Goal: Task Accomplishment & Management: Manage account settings

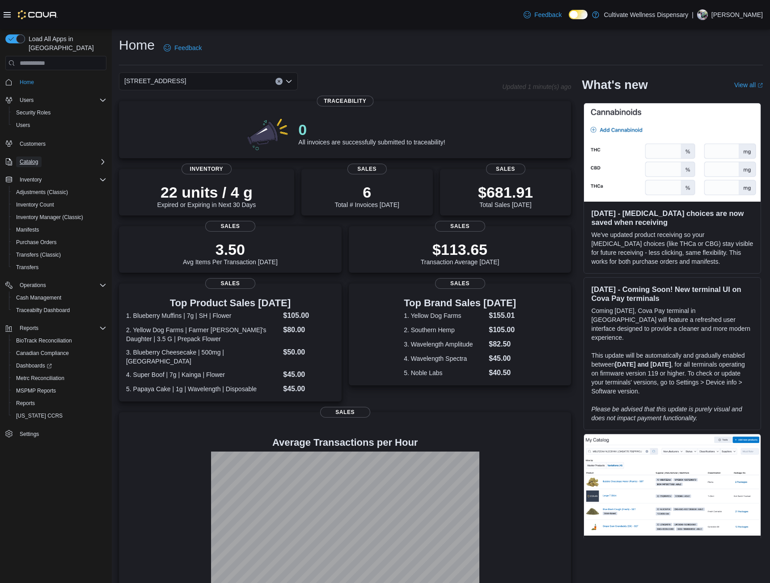
click at [30, 158] on span "Catalog" at bounding box center [29, 161] width 18 height 7
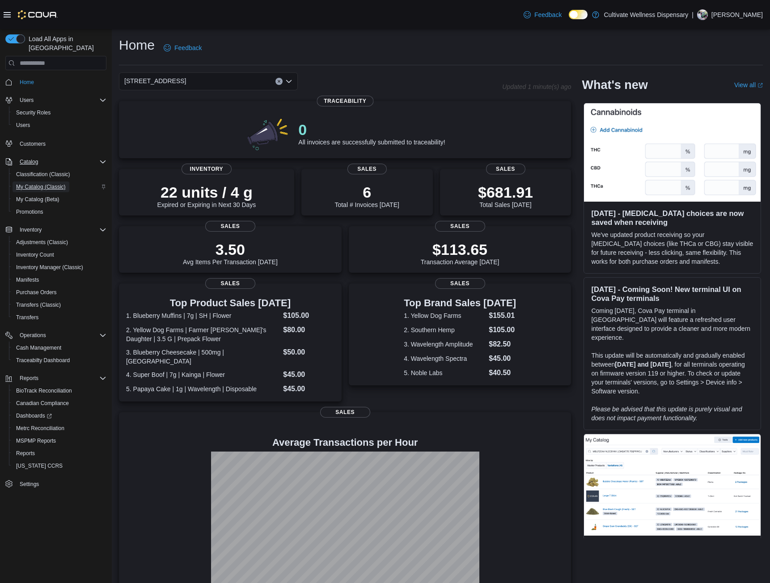
click at [50, 183] on span "My Catalog (Classic)" at bounding box center [41, 186] width 50 height 7
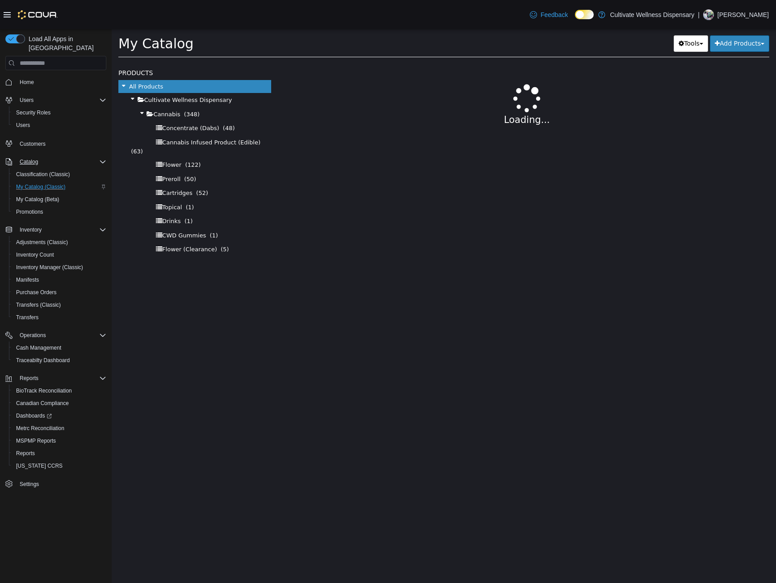
select select "**********"
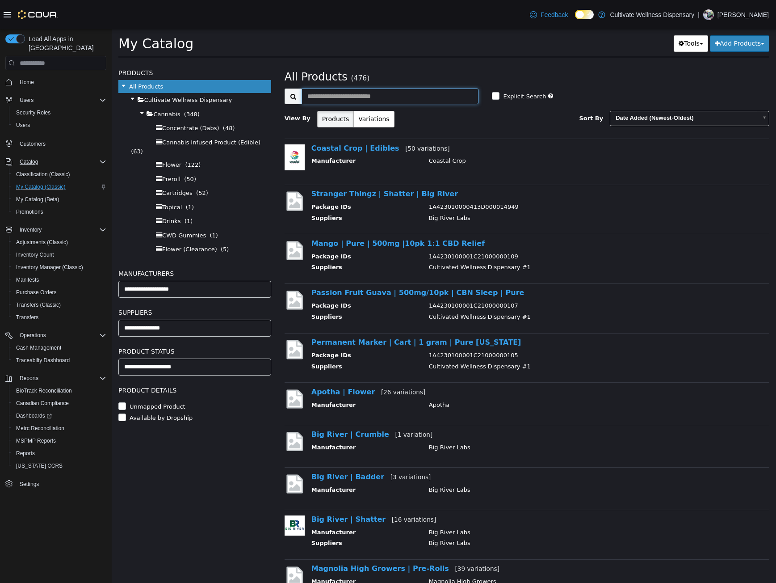
click at [363, 97] on input "text" at bounding box center [390, 96] width 177 height 16
type input "*****"
select select "**********"
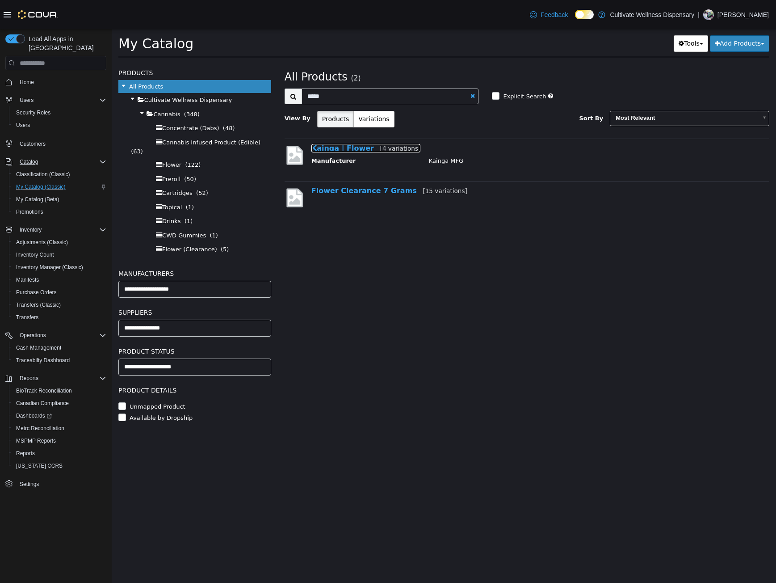
click at [353, 144] on link "Kainga | Flower [4 variations]" at bounding box center [365, 148] width 109 height 8
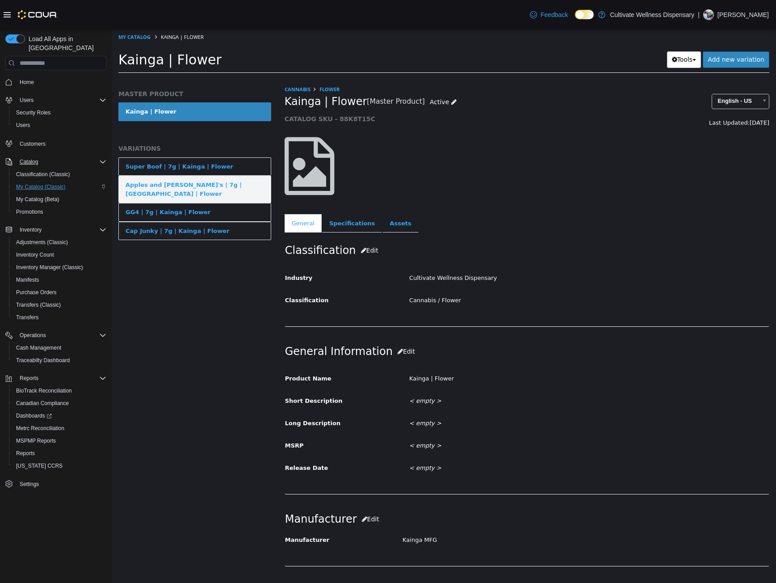
click at [227, 183] on div "Apples and Banana's | 7g | Kainga | Flower" at bounding box center [195, 189] width 139 height 17
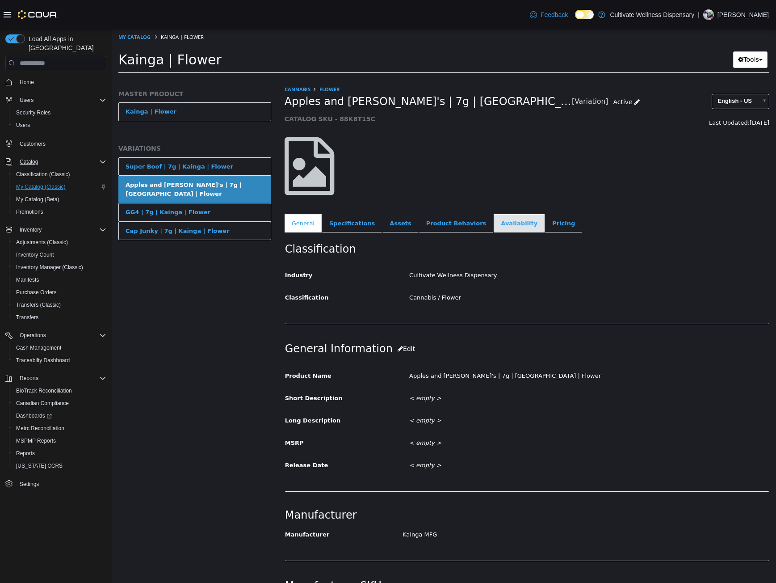
click at [494, 226] on link "Availability" at bounding box center [519, 223] width 51 height 19
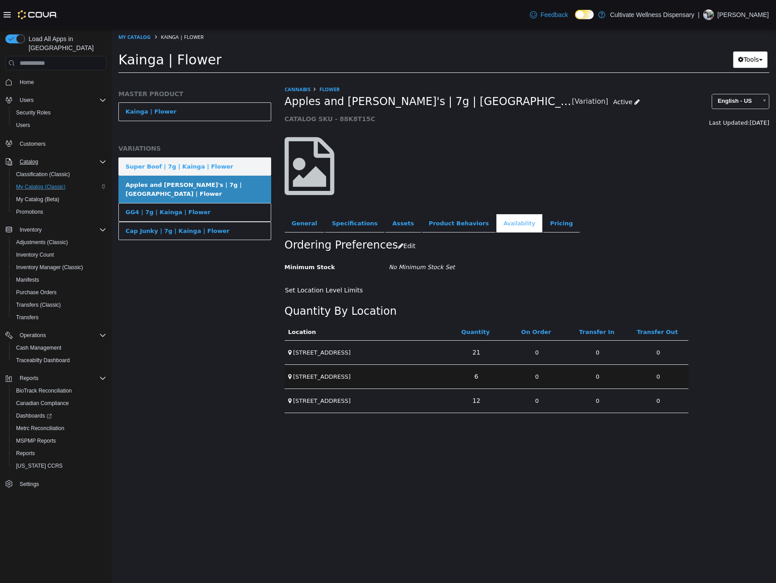
click at [207, 160] on link "Super Boof | 7g | Kainga | Flower" at bounding box center [194, 166] width 153 height 19
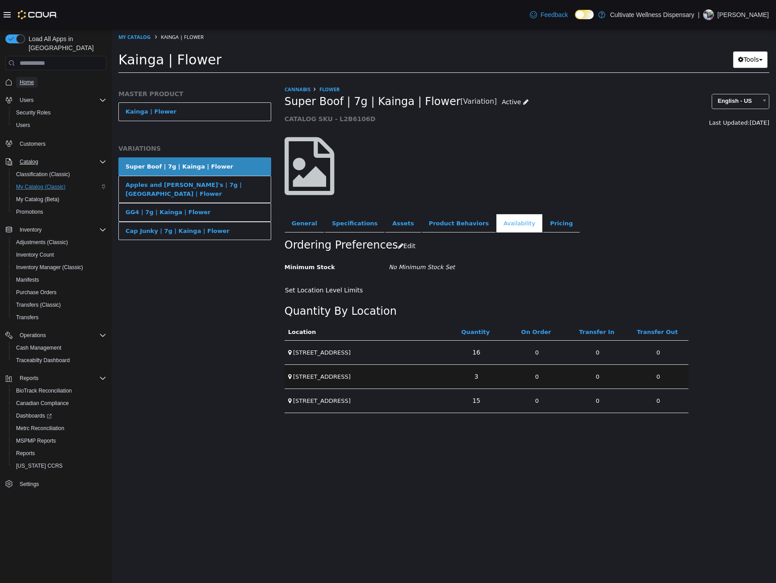
click at [21, 79] on span "Home" at bounding box center [27, 82] width 14 height 7
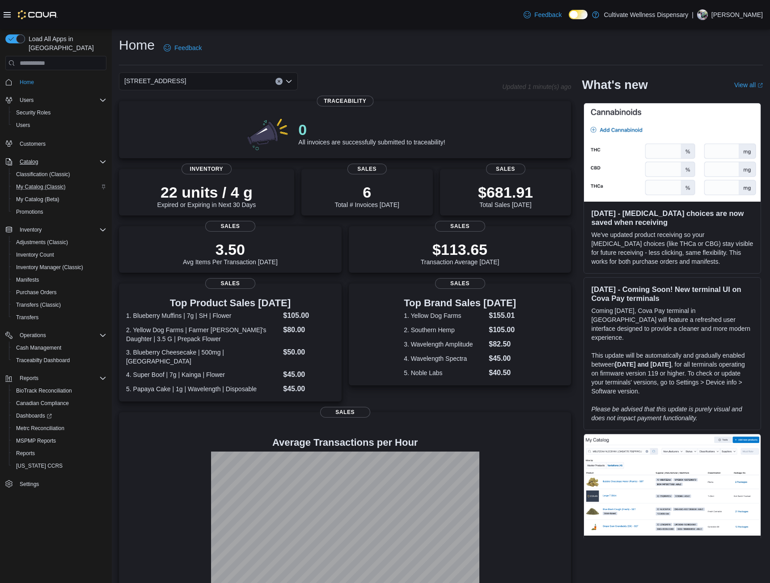
click at [291, 80] on icon "Open list of options" at bounding box center [288, 81] width 5 height 3
click at [210, 139] on span "[STREET_ADDRESS]" at bounding box center [180, 135] width 62 height 9
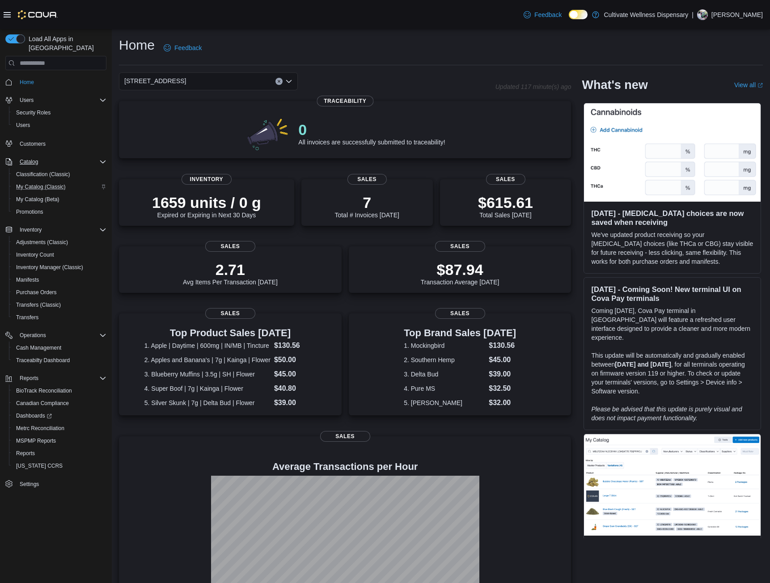
click at [291, 80] on icon "Open list of options" at bounding box center [288, 81] width 5 height 3
click at [266, 113] on div "[STREET_ADDRESS]" at bounding box center [213, 109] width 157 height 9
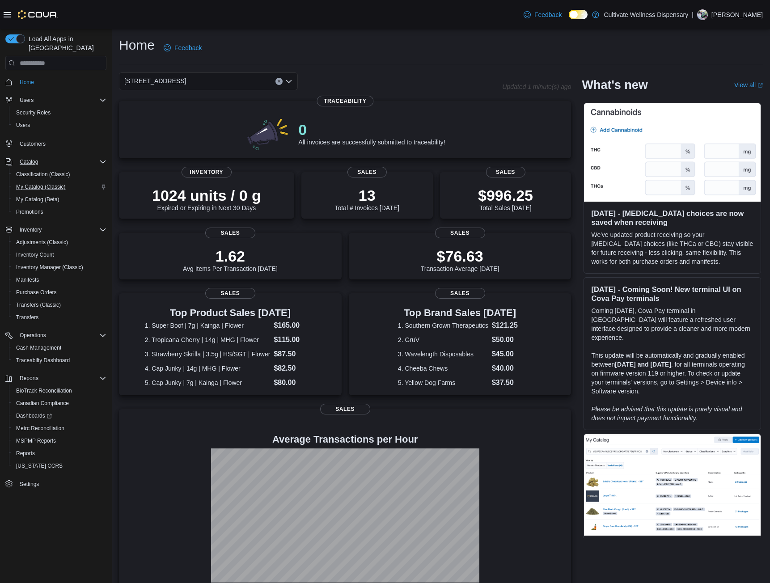
click at [289, 82] on icon "Open list of options" at bounding box center [288, 81] width 7 height 7
click at [210, 121] on span "[STREET_ADDRESS]" at bounding box center [180, 122] width 62 height 9
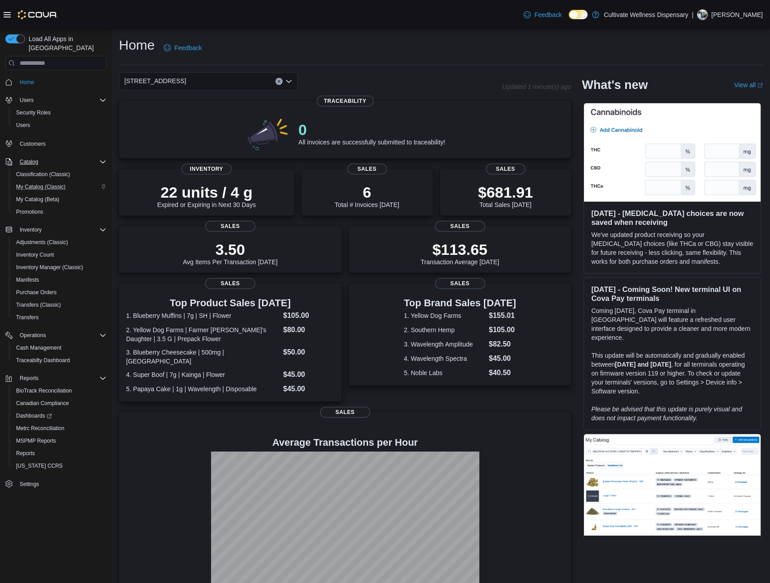
click at [350, 59] on div "Home Feedback" at bounding box center [441, 47] width 644 height 23
click at [39, 412] on span "Dashboards" at bounding box center [34, 415] width 36 height 7
click at [28, 450] on span "Reports" at bounding box center [25, 453] width 19 height 7
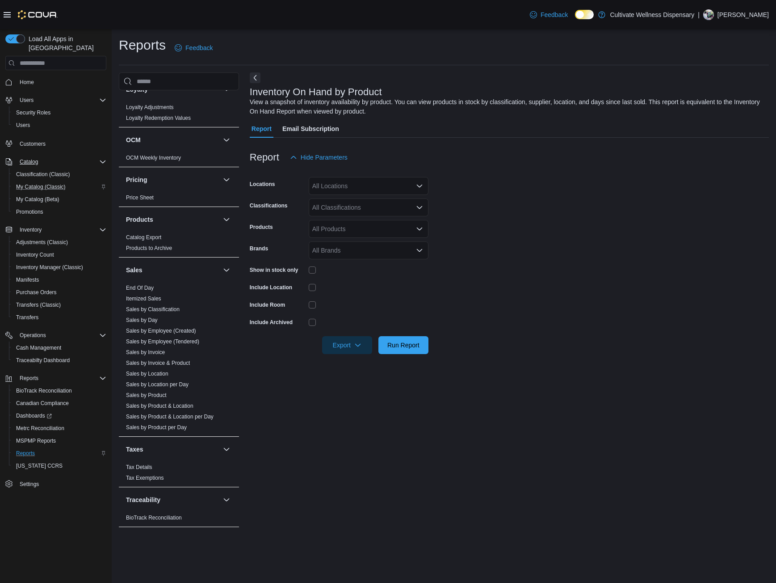
scroll to position [608, 0]
click at [173, 337] on link "Sales by Employee (Tendered)" at bounding box center [162, 340] width 73 height 6
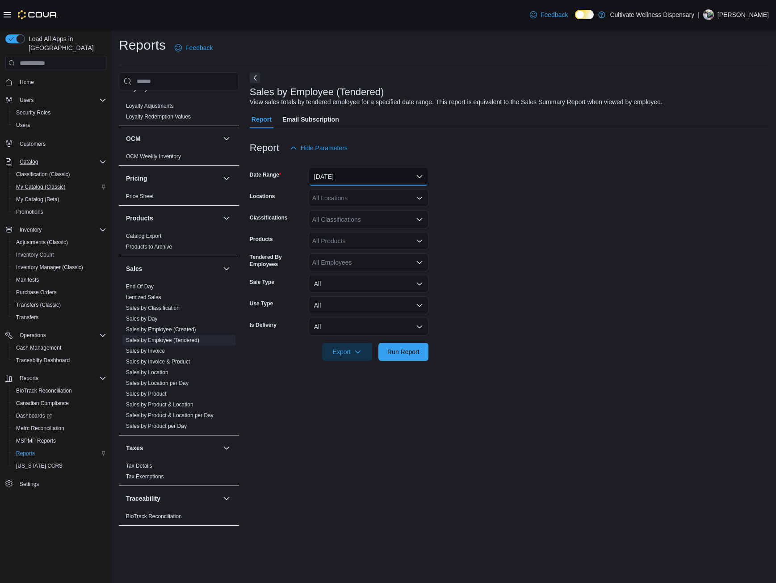
click at [414, 177] on button "Yesterday" at bounding box center [369, 177] width 120 height 18
click at [356, 274] on span "Last 30 Days" at bounding box center [374, 274] width 102 height 11
click at [419, 194] on icon "Open list of options" at bounding box center [419, 197] width 7 height 7
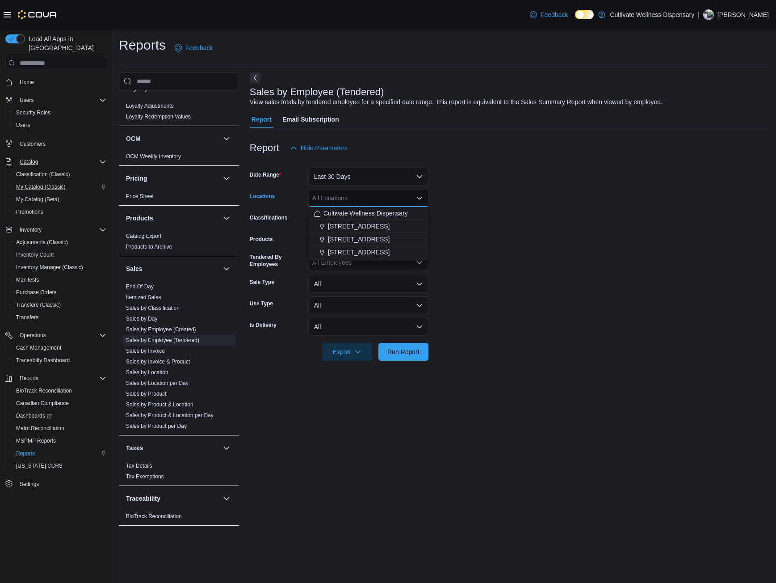
click at [390, 238] on span "[STREET_ADDRESS]" at bounding box center [359, 239] width 62 height 9
click at [483, 213] on form "Date Range Last 30 Days Locations 6690 U.S. Hwy 98 Hattiesburg, MS 39402 Combo …" at bounding box center [509, 259] width 519 height 204
click at [401, 261] on div "All Employees" at bounding box center [369, 262] width 120 height 18
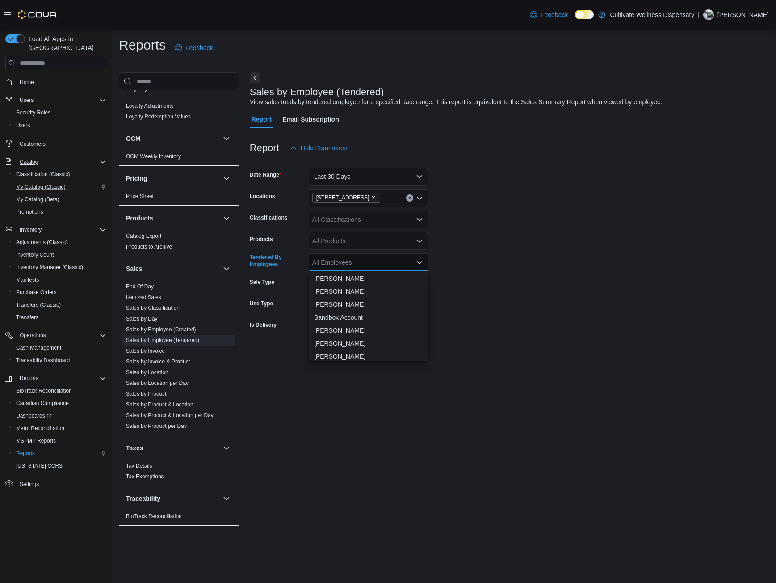
scroll to position [533, 0]
click at [367, 319] on span "Tyler Busha" at bounding box center [368, 315] width 109 height 9
click at [487, 279] on form "Date Range Last 30 Days Locations 6690 U.S. Hwy 98 Hattiesburg, MS 39402 Classi…" at bounding box center [509, 259] width 519 height 204
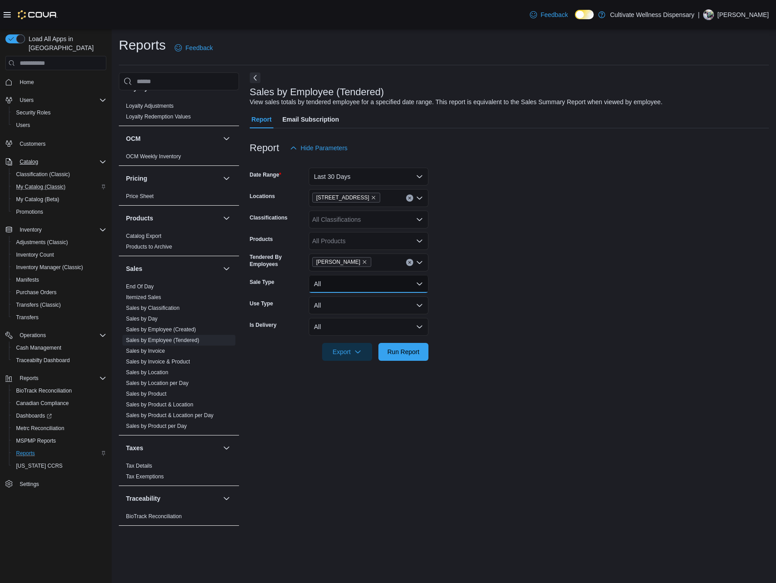
click at [417, 281] on button "All" at bounding box center [369, 284] width 120 height 18
click at [414, 302] on button "All" at bounding box center [369, 305] width 120 height 18
click at [412, 327] on button "All" at bounding box center [369, 327] width 120 height 18
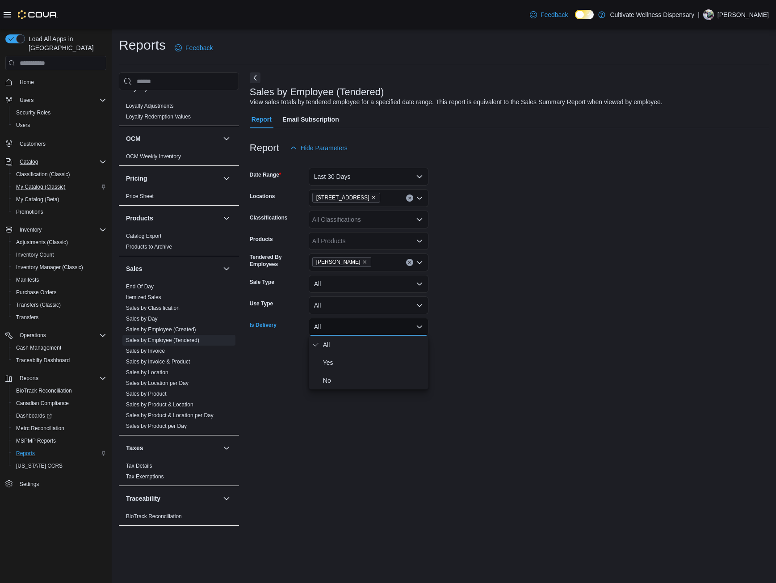
click at [412, 327] on button "All" at bounding box center [369, 327] width 120 height 18
click at [413, 346] on span "Run Report" at bounding box center [403, 351] width 39 height 18
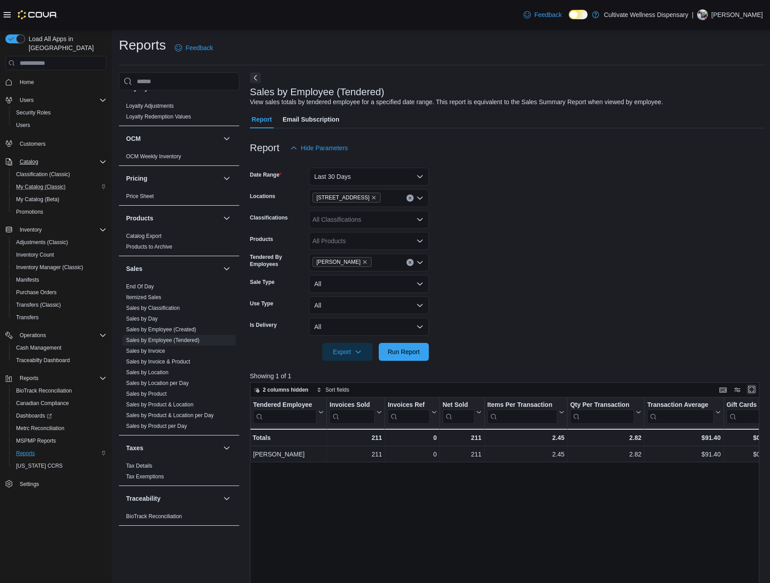
click at [757, 391] on button "Enter fullscreen" at bounding box center [751, 389] width 11 height 11
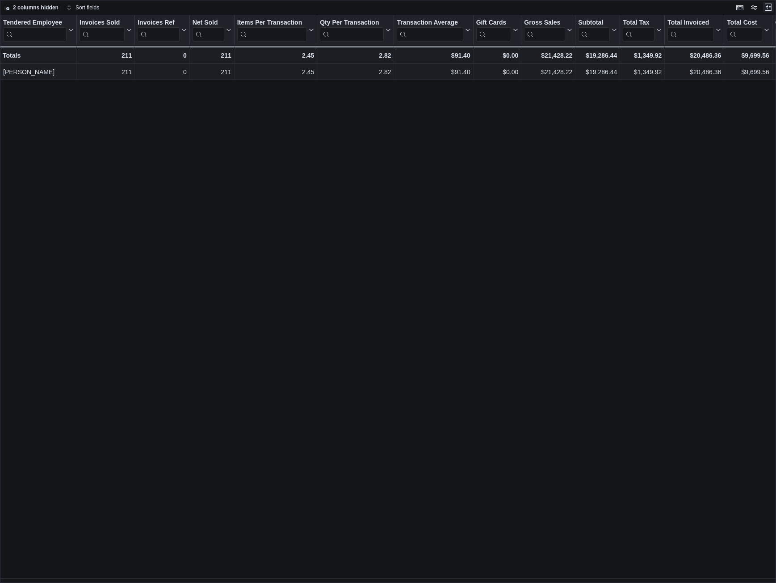
click at [772, 6] on button "Exit fullscreen" at bounding box center [768, 7] width 11 height 11
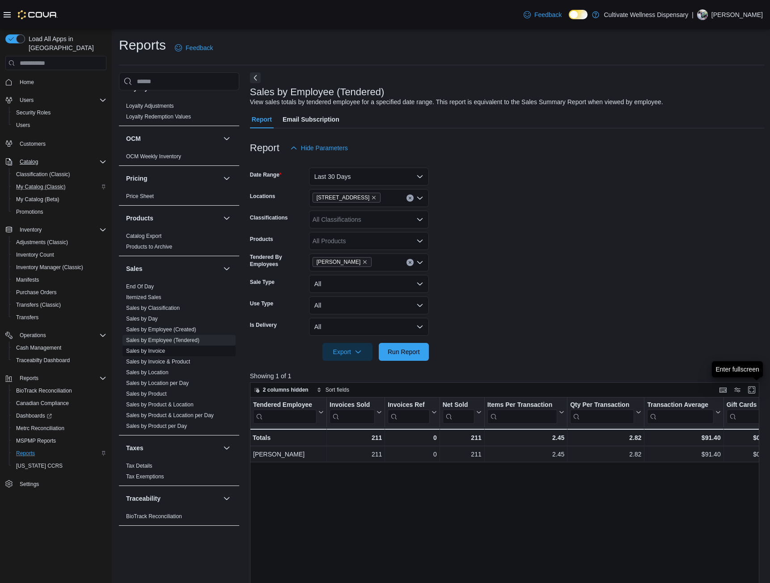
click at [158, 348] on link "Sales by Invoice" at bounding box center [145, 351] width 39 height 6
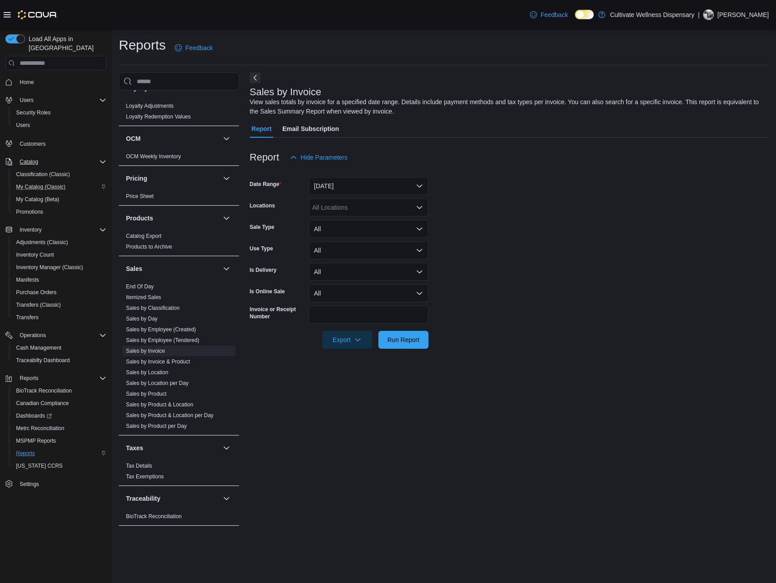
click at [360, 205] on div "All Locations" at bounding box center [369, 207] width 120 height 18
click at [366, 248] on span "[STREET_ADDRESS]" at bounding box center [359, 248] width 62 height 9
click at [403, 343] on span "Run Report" at bounding box center [403, 339] width 32 height 9
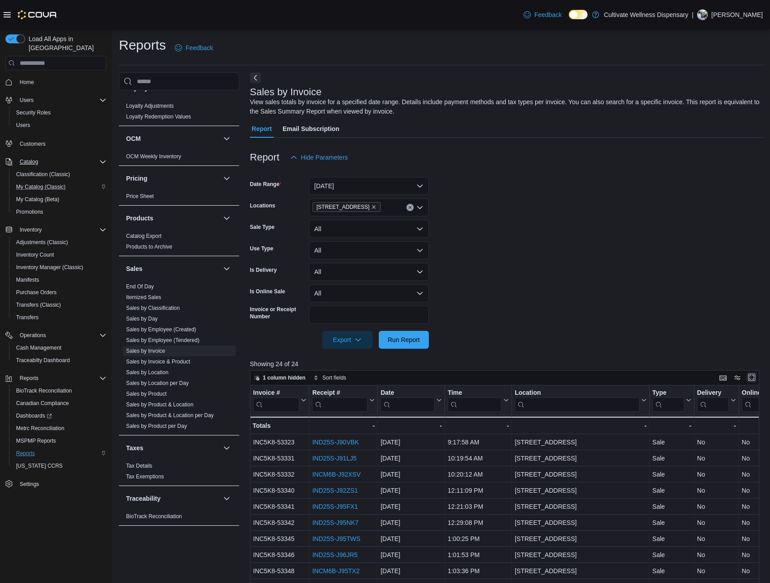
click at [756, 378] on button "Enter fullscreen" at bounding box center [751, 377] width 11 height 11
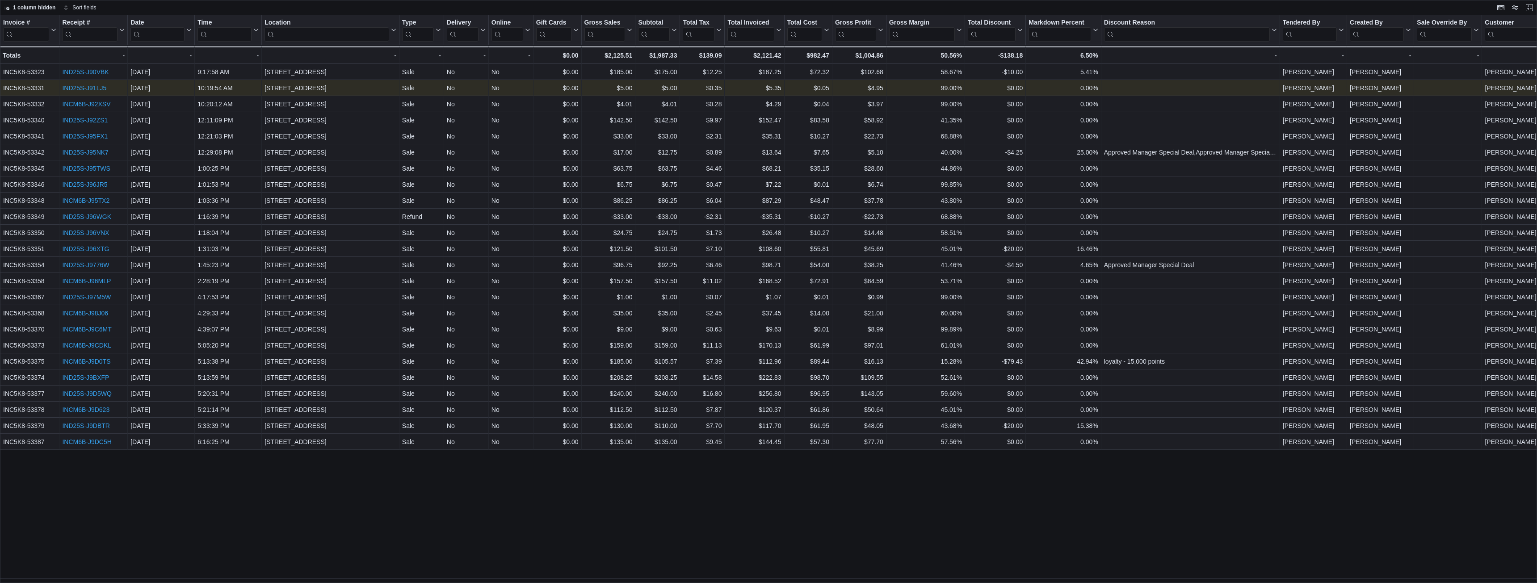
scroll to position [608, 0]
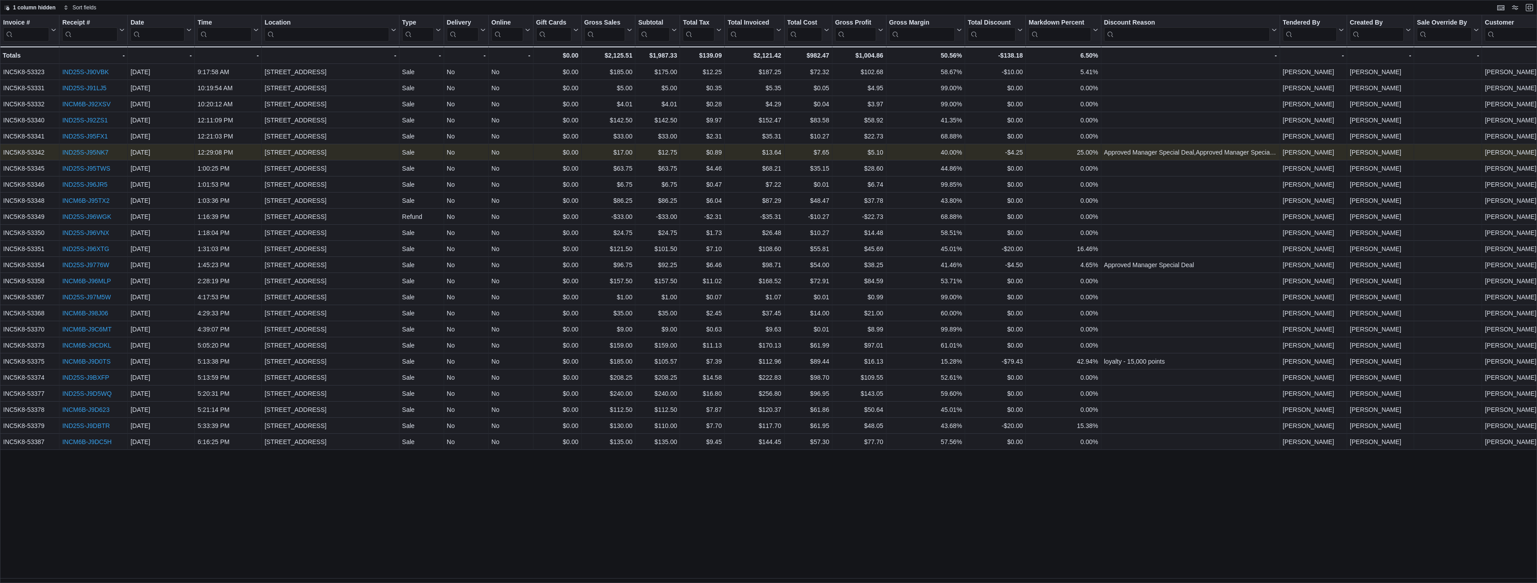
drag, startPoint x: 105, startPoint y: 150, endPoint x: 81, endPoint y: 150, distance: 24.1
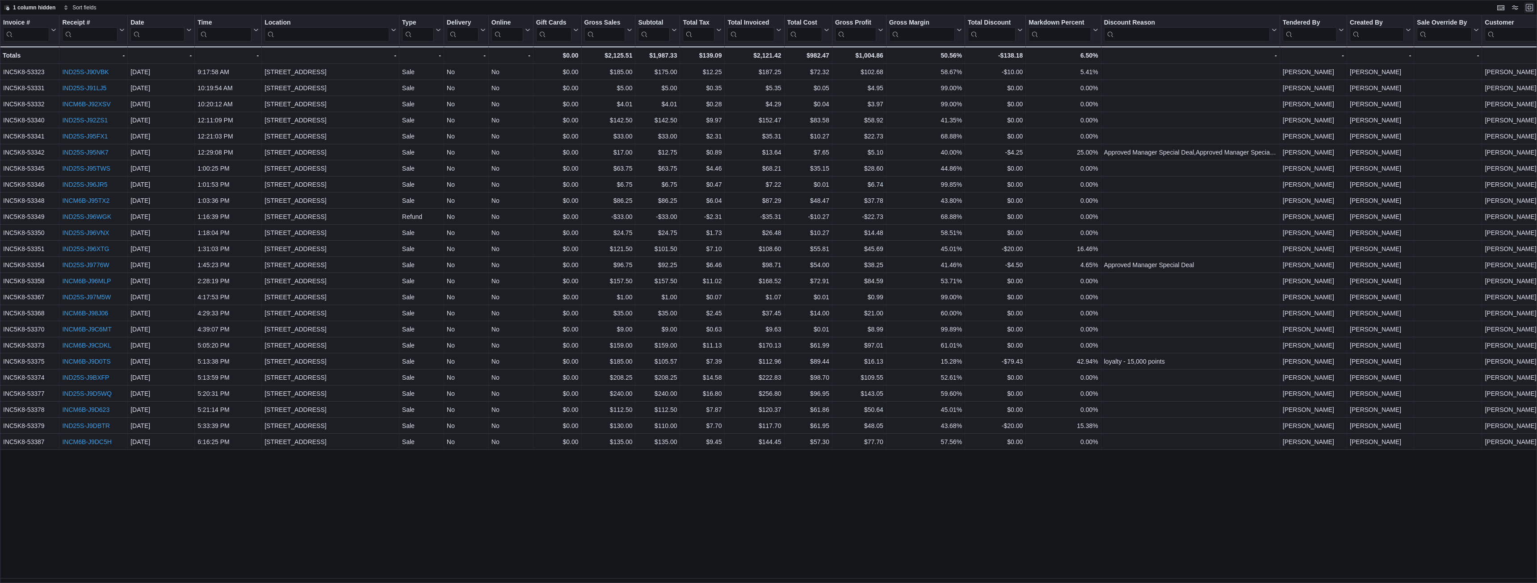
click at [1017, 7] on button "Exit fullscreen" at bounding box center [1529, 7] width 11 height 11
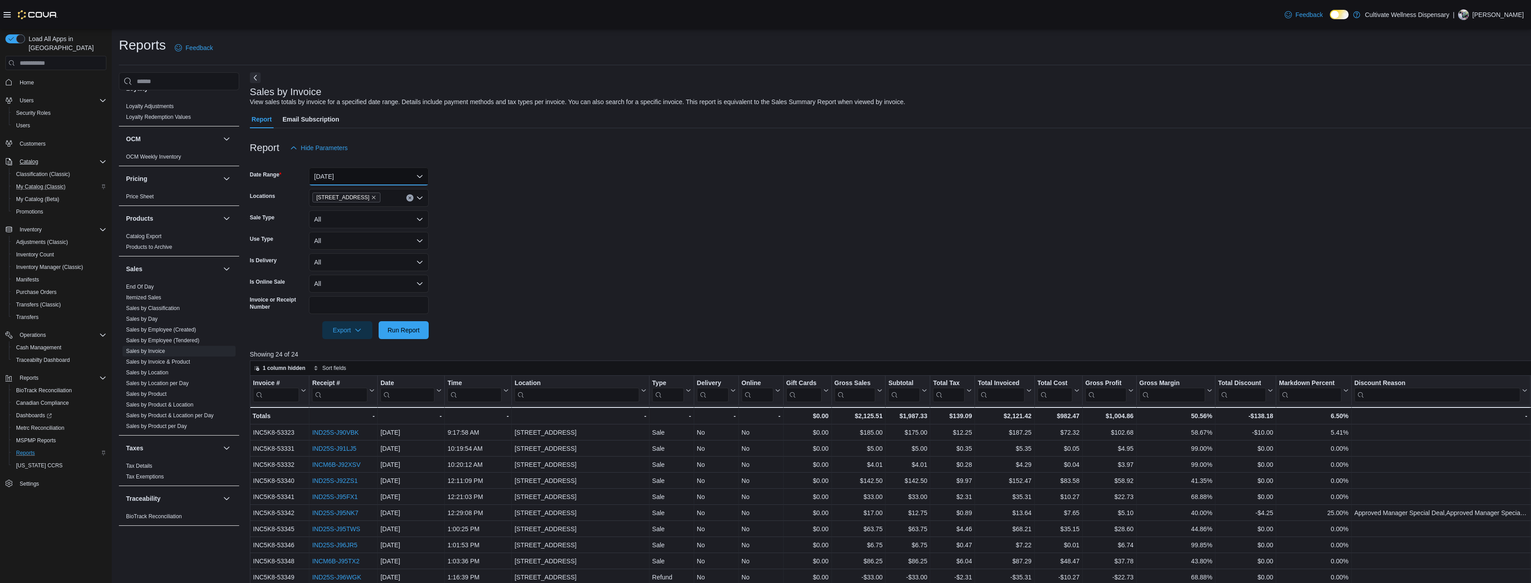
click at [417, 178] on button "Yesterday" at bounding box center [369, 177] width 120 height 18
click at [379, 251] on span "Last 7 Days" at bounding box center [374, 248] width 102 height 11
click at [409, 336] on span "Run Report" at bounding box center [403, 330] width 39 height 18
click at [1017, 368] on button "Enter fullscreen" at bounding box center [1503, 367] width 11 height 11
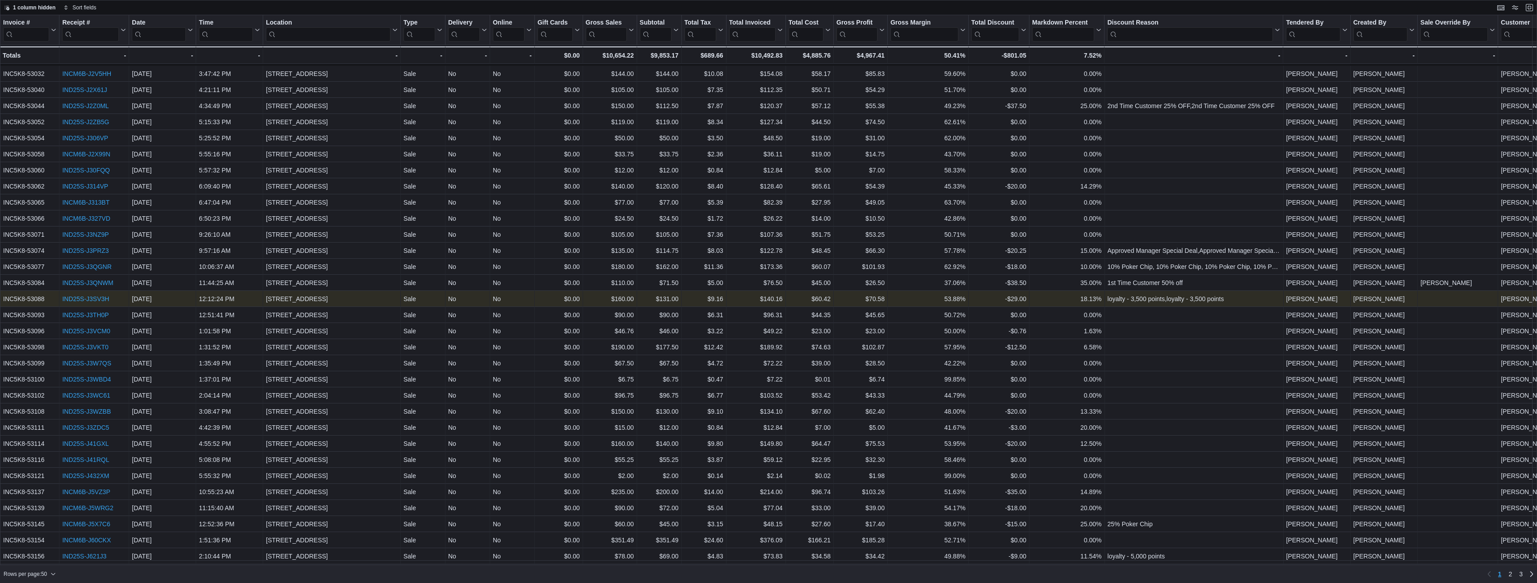
scroll to position [307, 0]
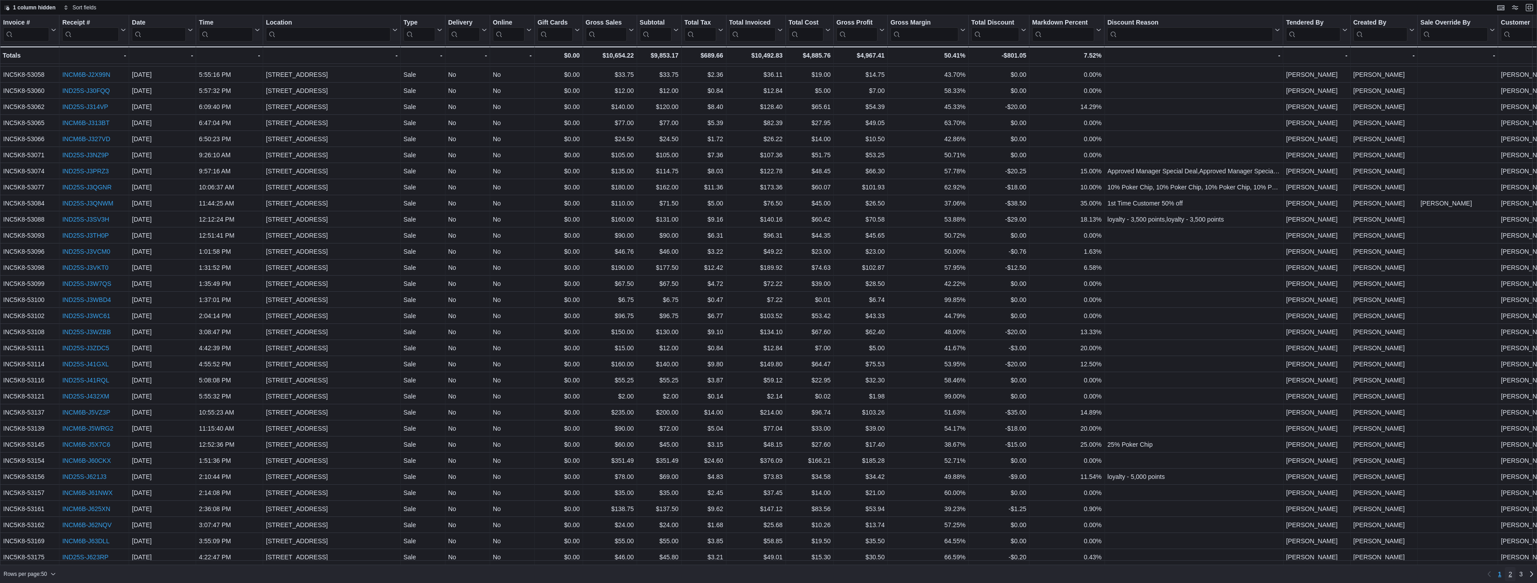
click at [1017, 575] on span "2" at bounding box center [1511, 574] width 4 height 9
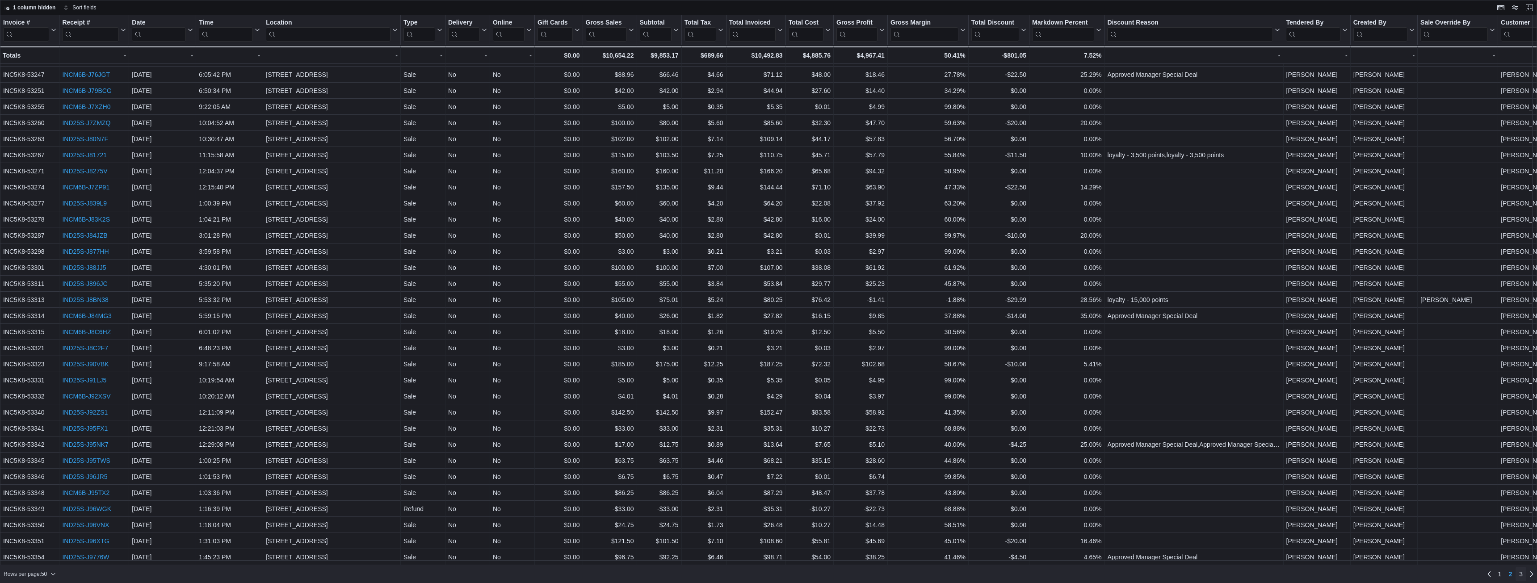
click at [1017, 573] on span "3" at bounding box center [1521, 574] width 4 height 9
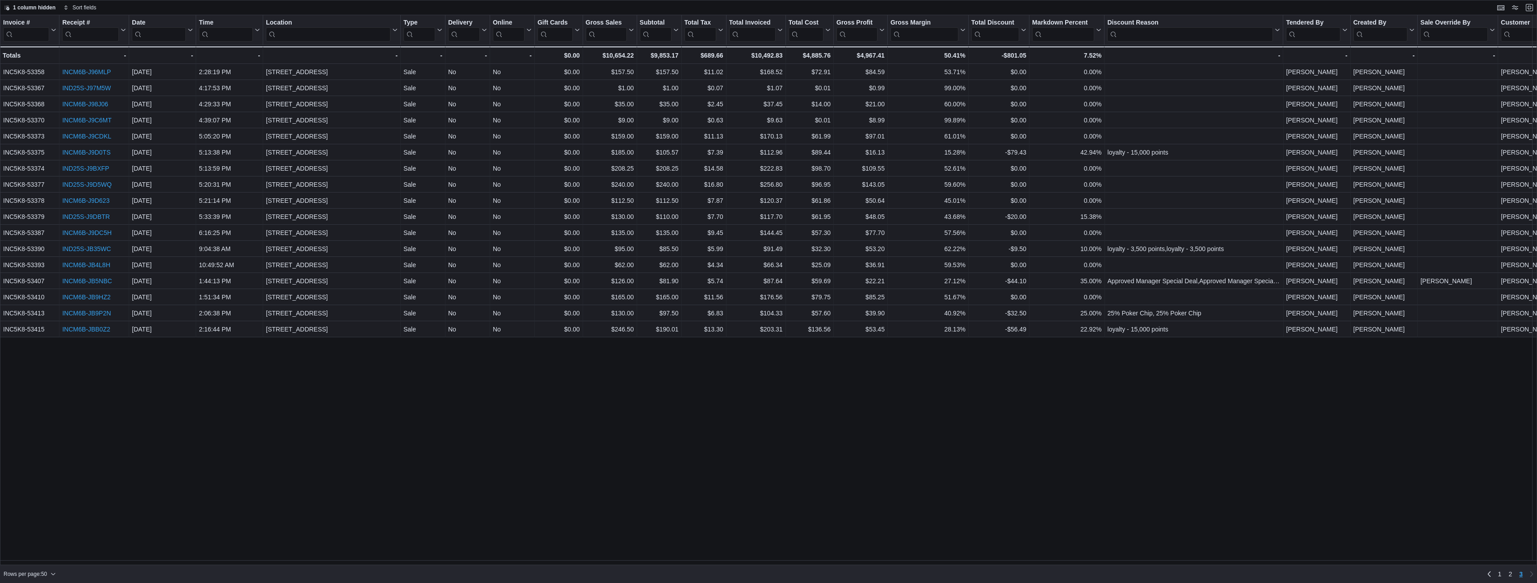
scroll to position [0, 0]
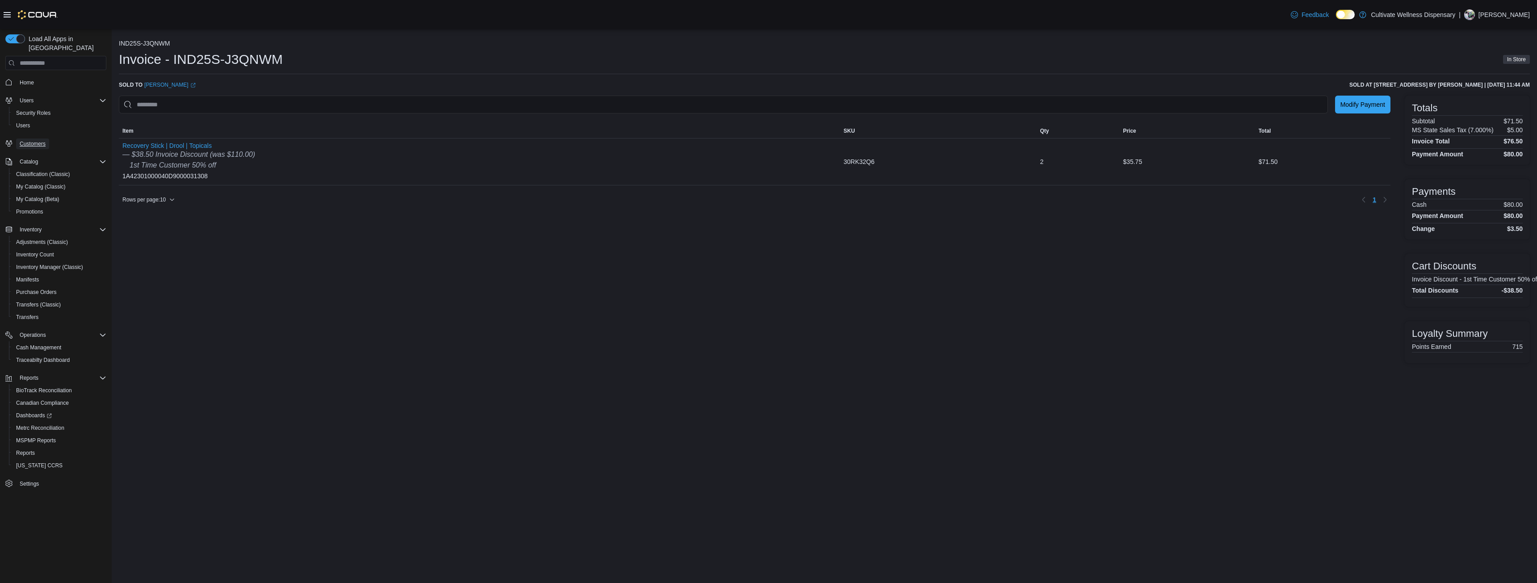
click at [39, 140] on span "Customers" at bounding box center [33, 143] width 26 height 7
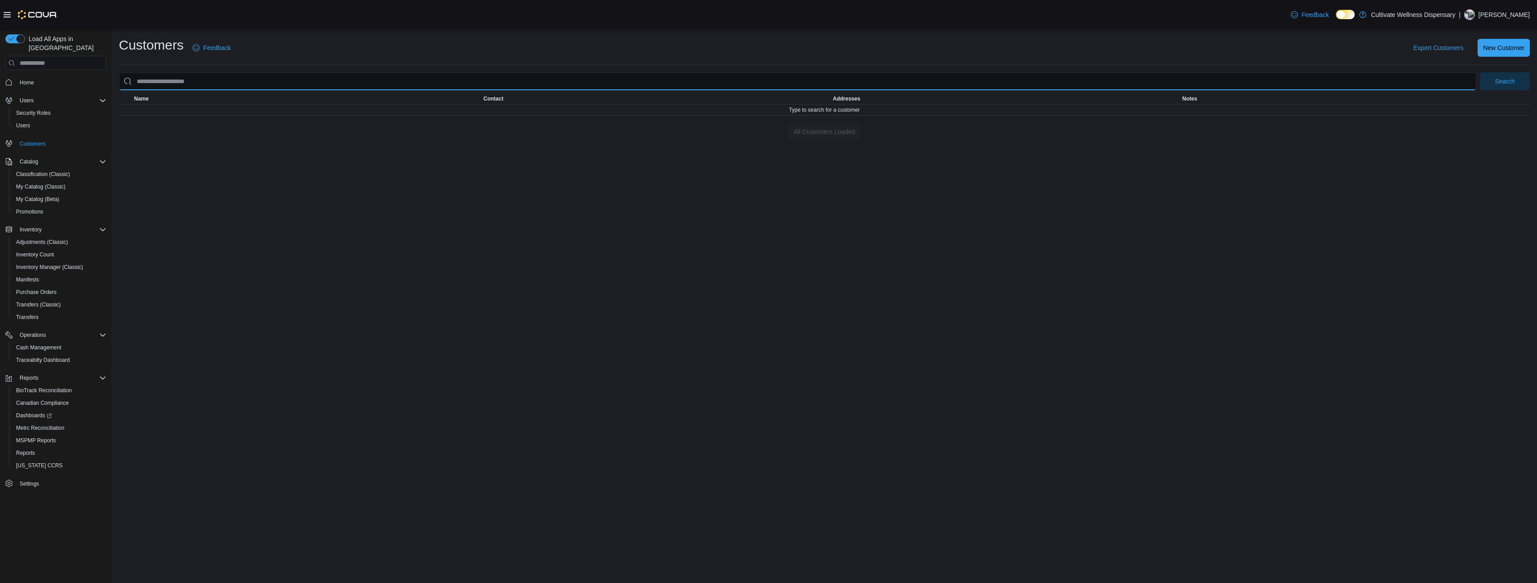
click at [243, 79] on input "search" at bounding box center [798, 81] width 1358 height 18
type input "**********"
click at [1480, 72] on button "Search" at bounding box center [1505, 81] width 50 height 18
click at [173, 112] on span "Carol Bracey" at bounding box center [163, 115] width 51 height 9
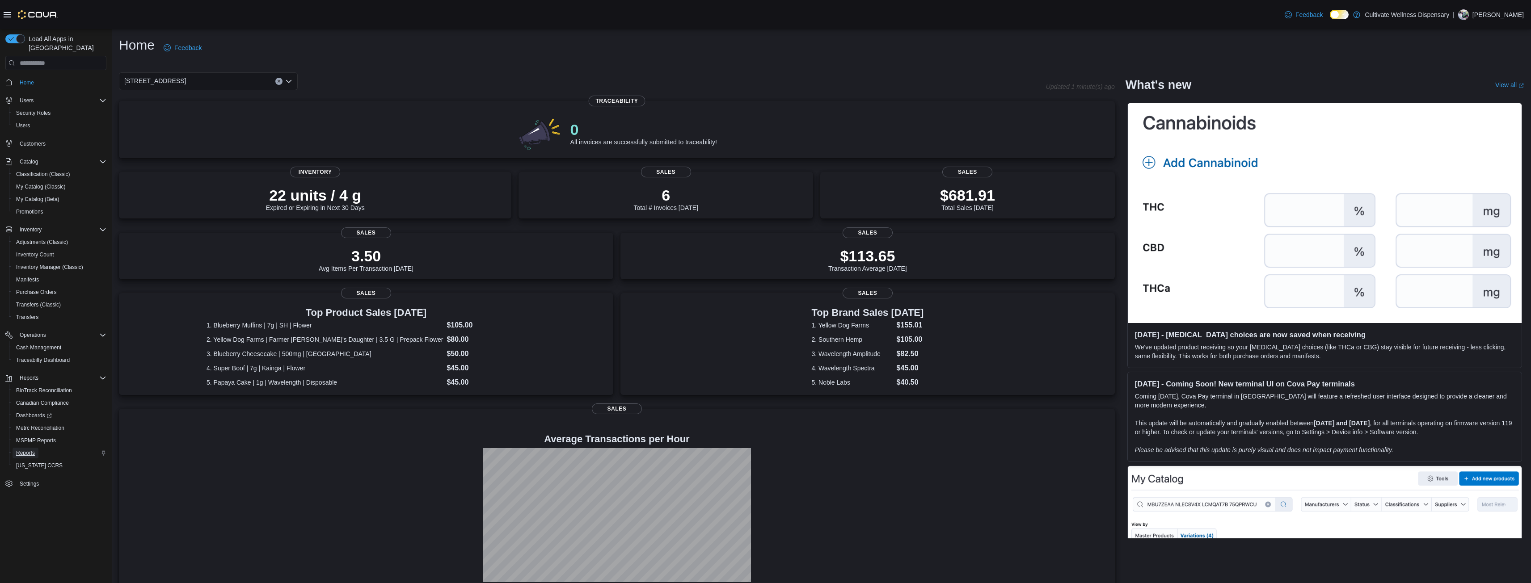
click at [28, 450] on span "Reports" at bounding box center [25, 453] width 19 height 7
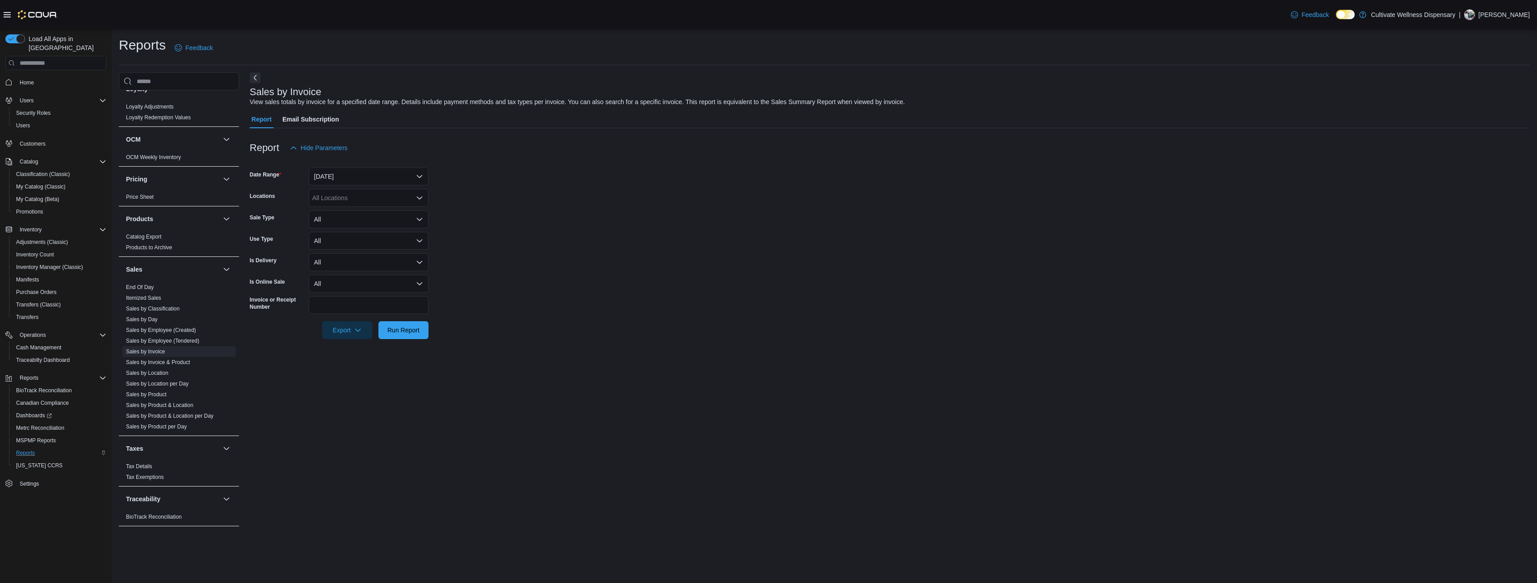
scroll to position [608, 0]
click at [161, 348] on link "Sales by Invoice" at bounding box center [145, 351] width 39 height 6
click at [422, 174] on button "Yesterday" at bounding box center [369, 177] width 120 height 18
click at [379, 218] on button "Today" at bounding box center [369, 212] width 120 height 18
click at [408, 198] on div "All Locations" at bounding box center [369, 198] width 120 height 18
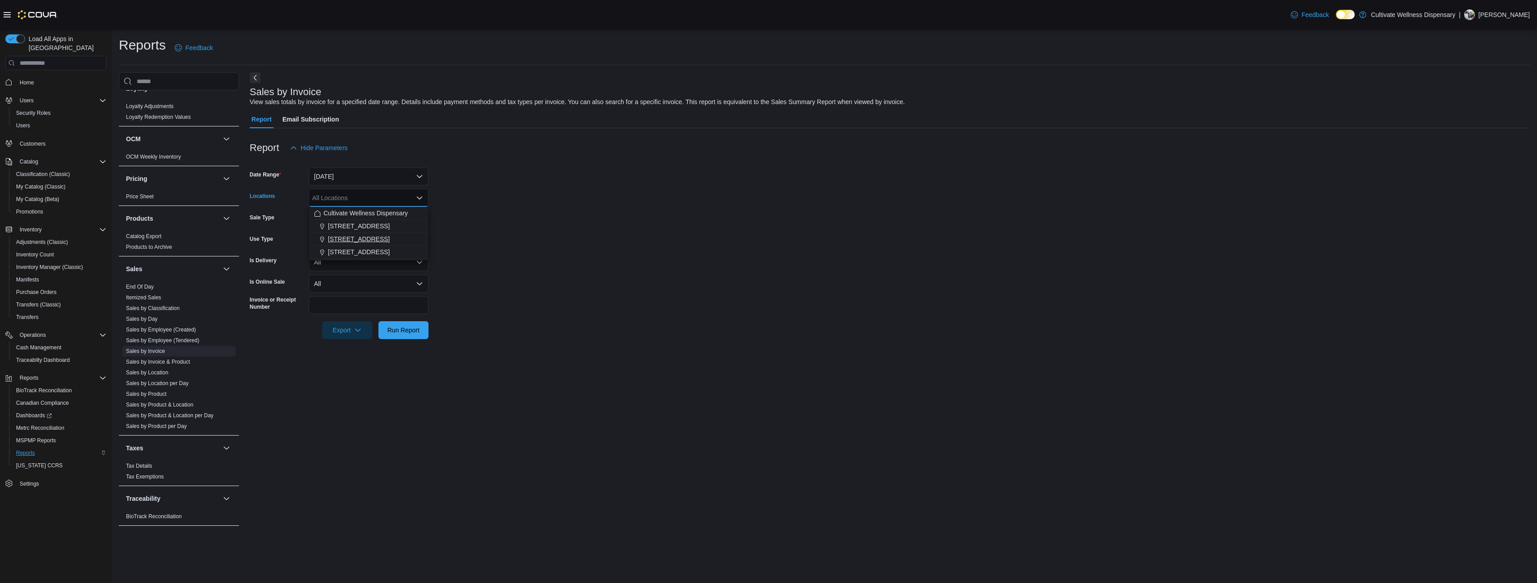
click at [388, 234] on button "[STREET_ADDRESS]" at bounding box center [369, 239] width 120 height 13
click at [408, 335] on span "Run Report" at bounding box center [403, 330] width 39 height 18
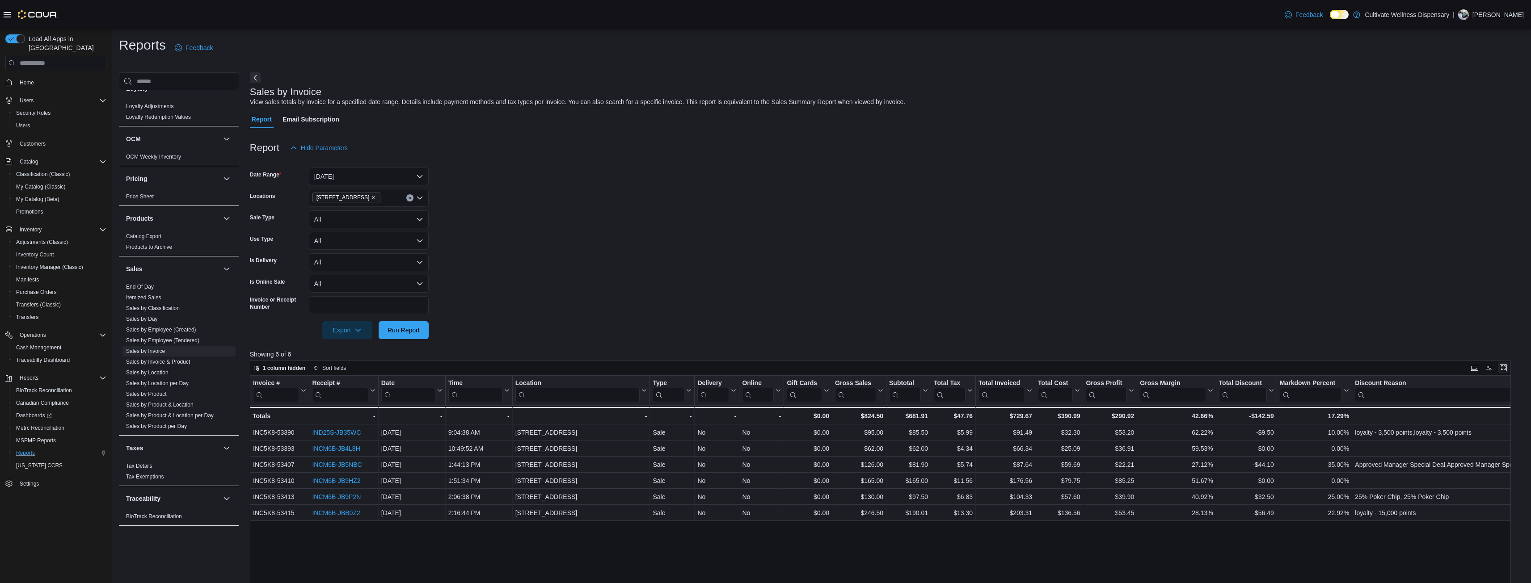
click at [1508, 366] on button "Enter fullscreen" at bounding box center [1503, 367] width 11 height 11
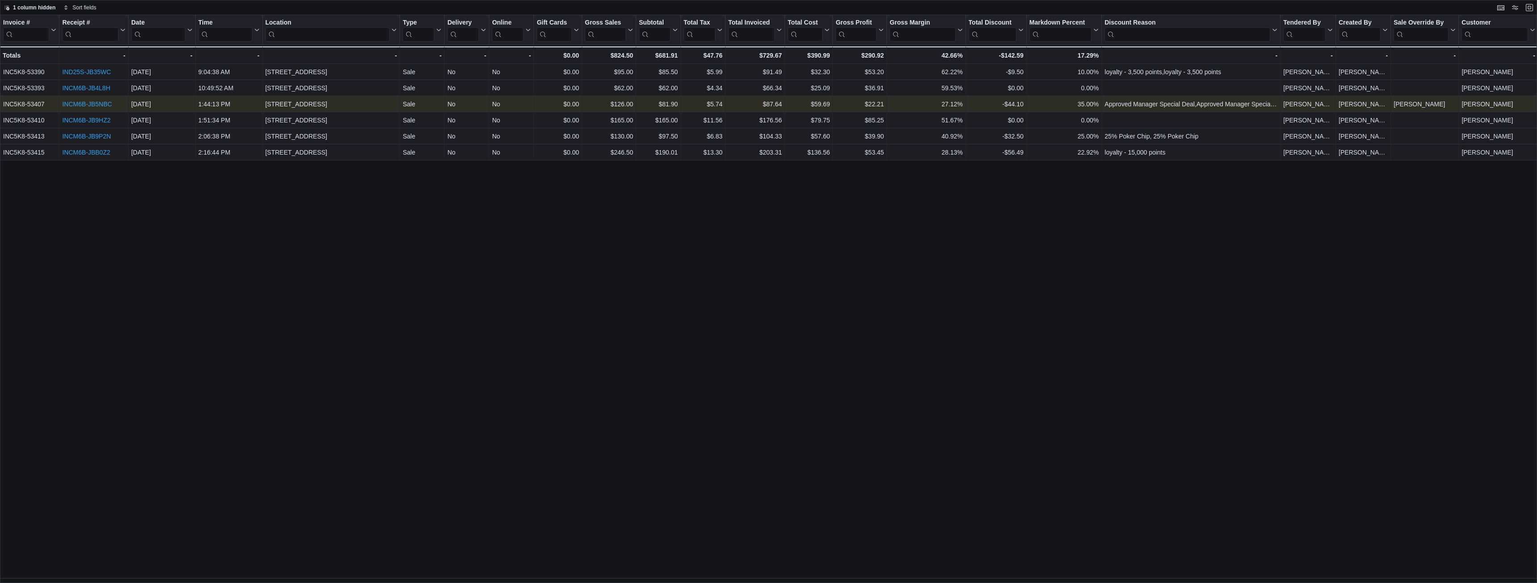
click at [102, 105] on link "INCM6B-JB5NBC" at bounding box center [87, 104] width 50 height 7
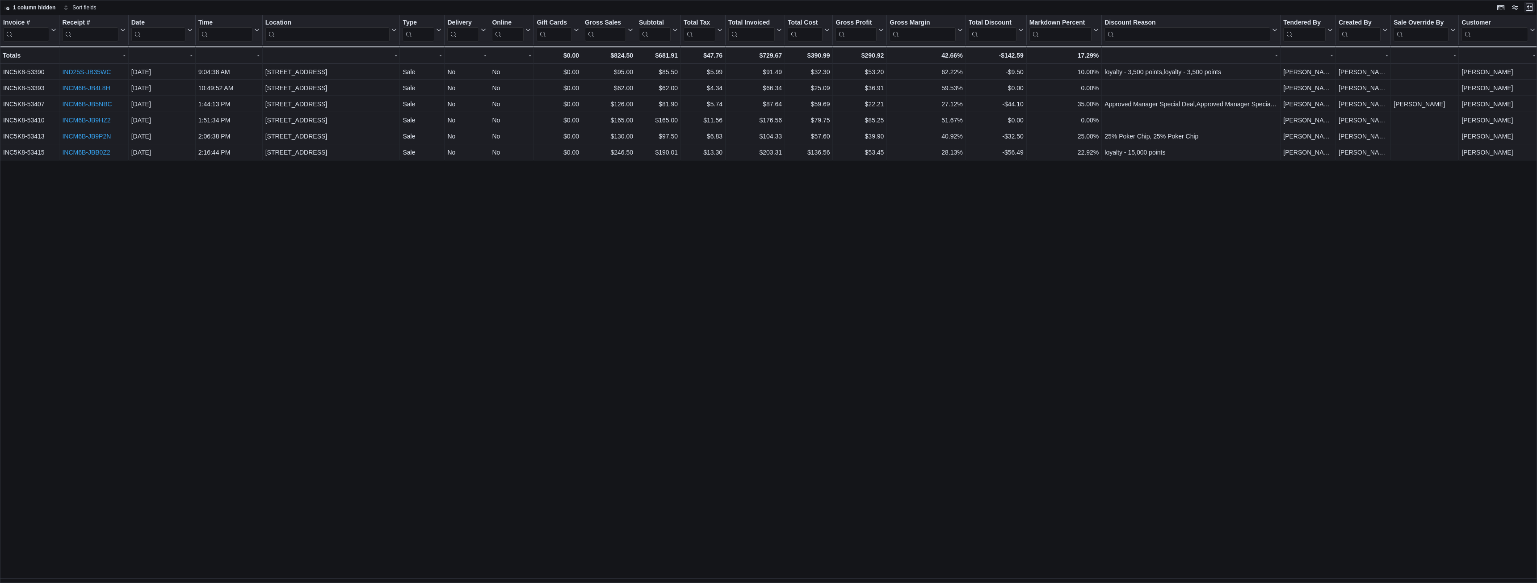
click at [1531, 7] on button "Exit fullscreen" at bounding box center [1529, 7] width 11 height 11
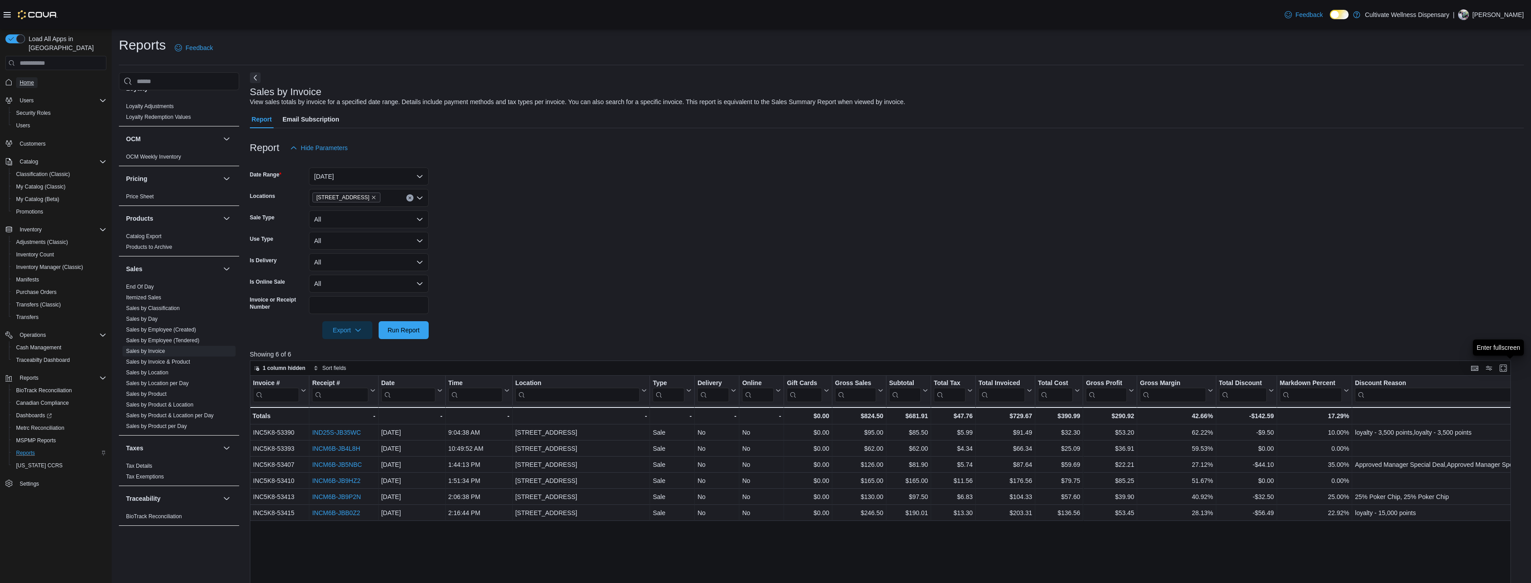
click at [31, 79] on span "Home" at bounding box center [27, 82] width 14 height 7
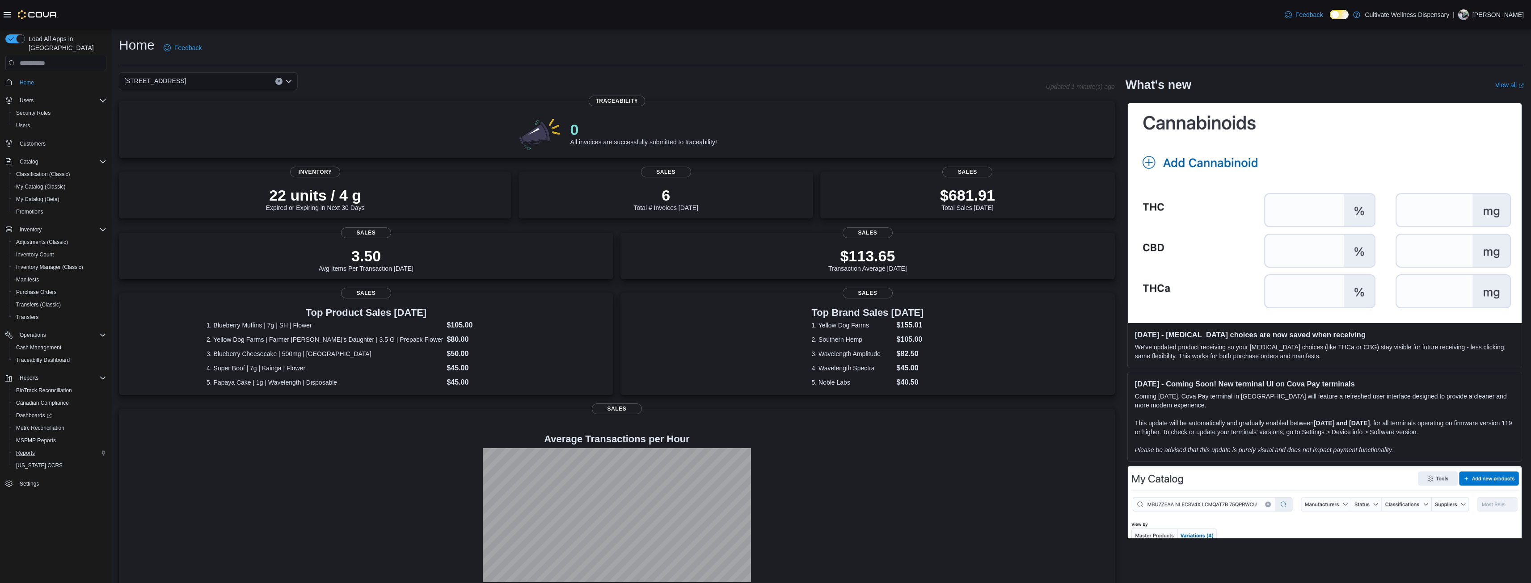
click at [453, 87] on div "[STREET_ADDRESS]" at bounding box center [582, 81] width 927 height 18
click at [35, 480] on span "Settings" at bounding box center [29, 483] width 19 height 7
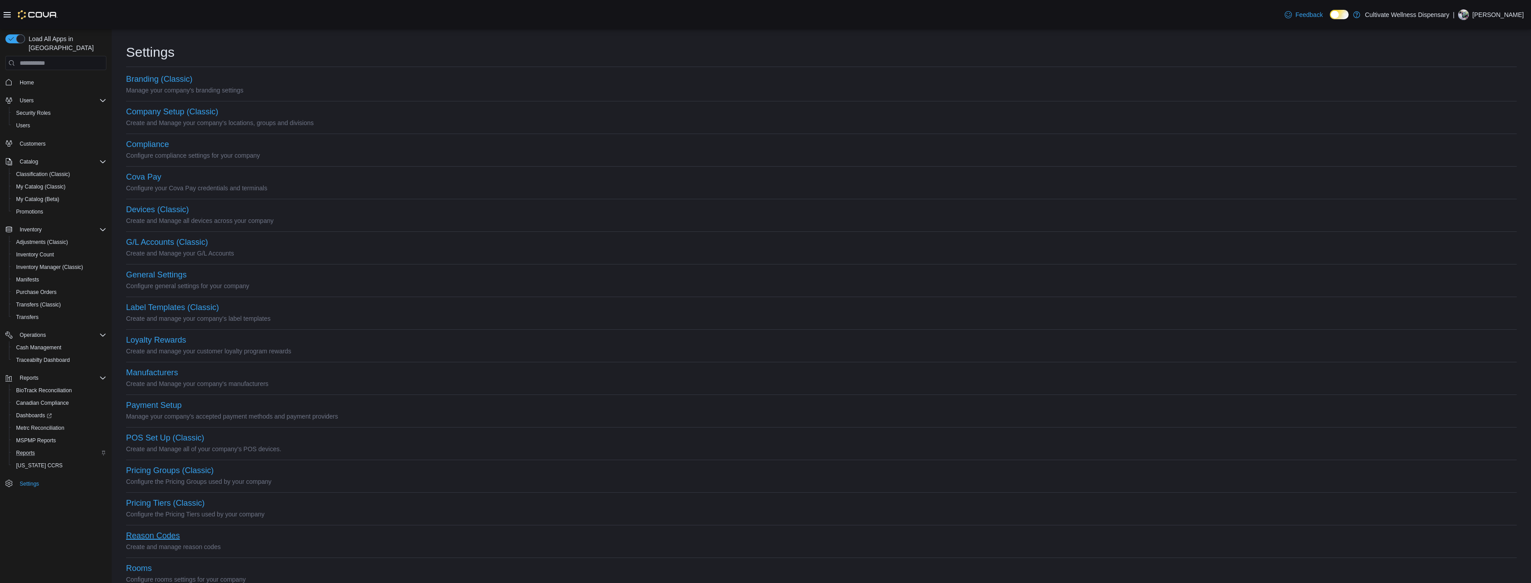
click at [150, 537] on button "Reason Codes" at bounding box center [153, 535] width 54 height 9
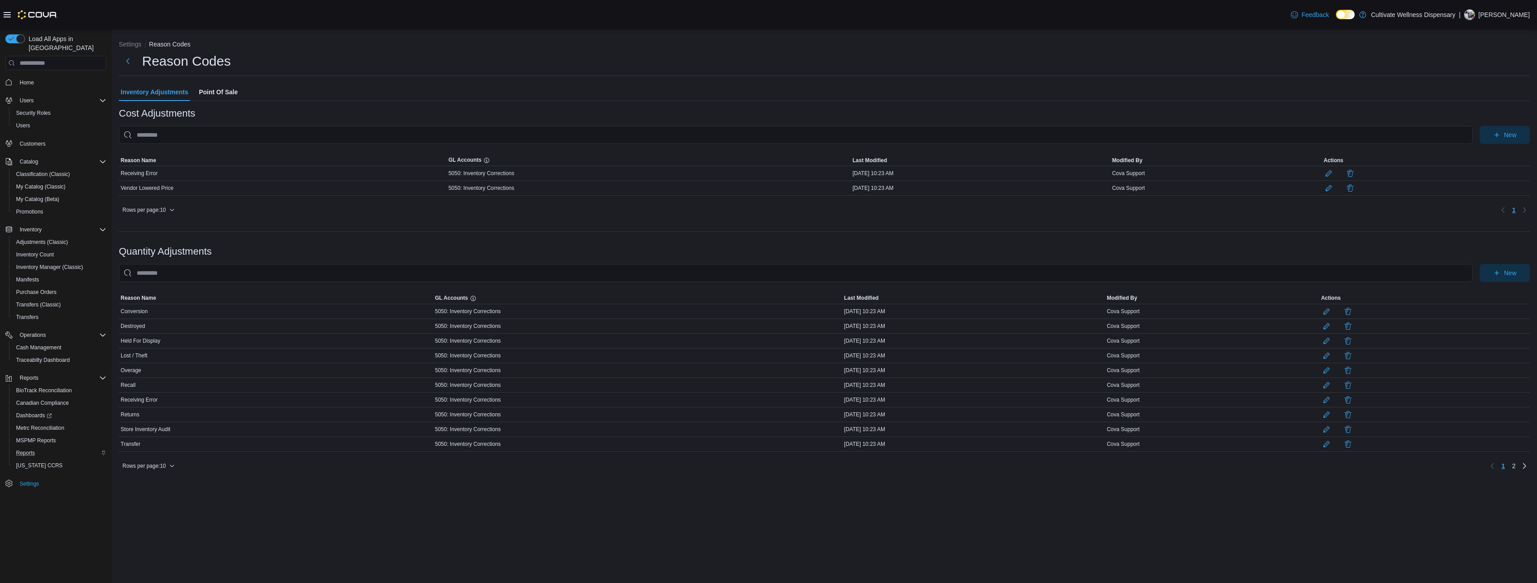
click at [225, 88] on span "Point Of Sale" at bounding box center [218, 92] width 39 height 18
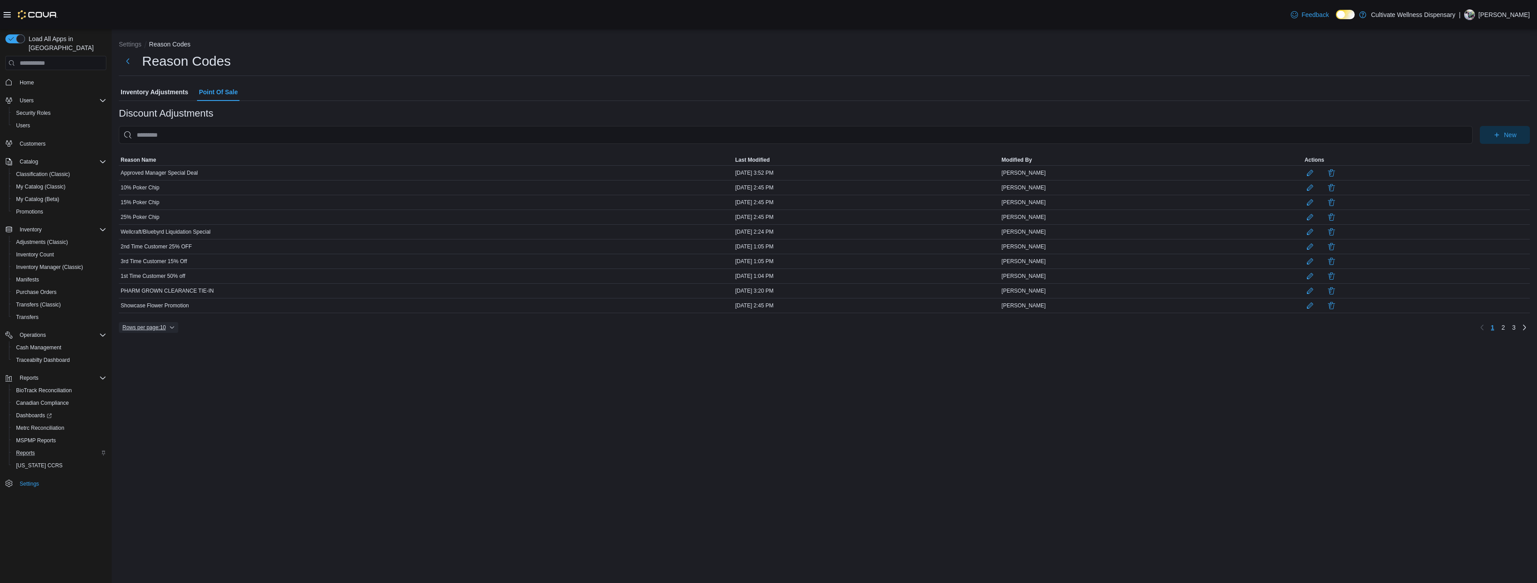
click at [166, 331] on span "Rows per page : 10" at bounding box center [143, 327] width 43 height 7
click at [164, 320] on span "50 rows" at bounding box center [160, 316] width 29 height 7
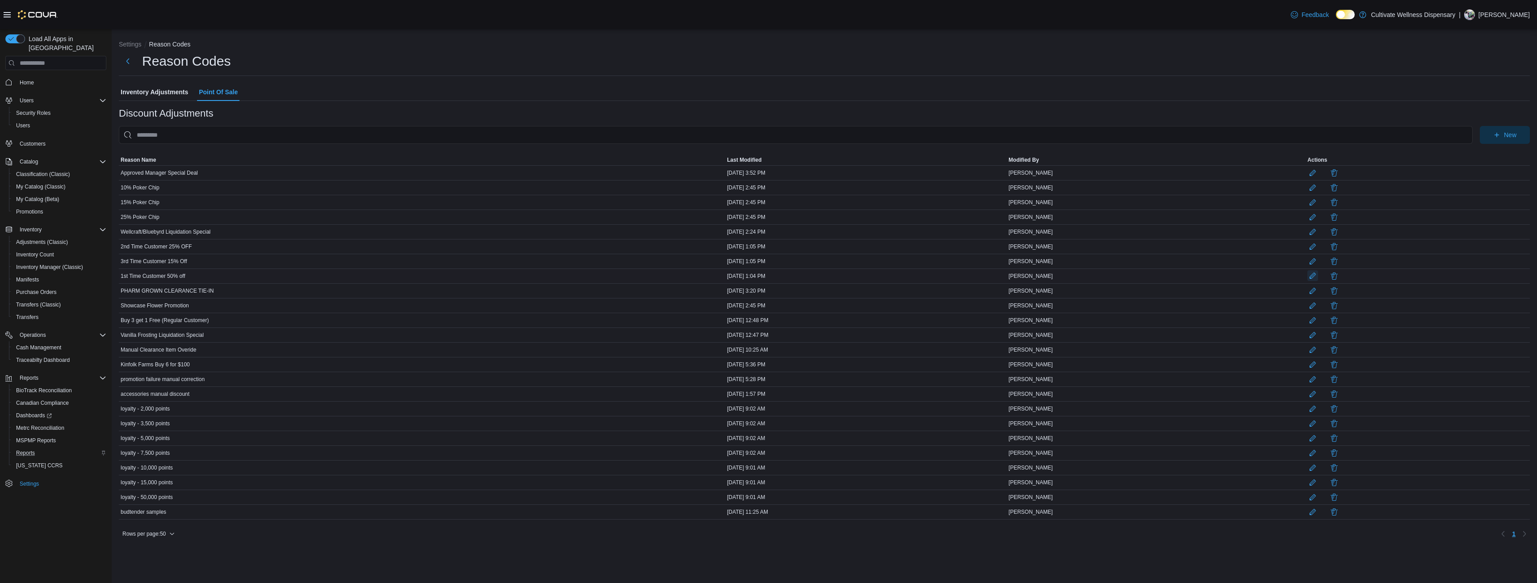
click at [1318, 279] on button "button" at bounding box center [1313, 275] width 11 height 11
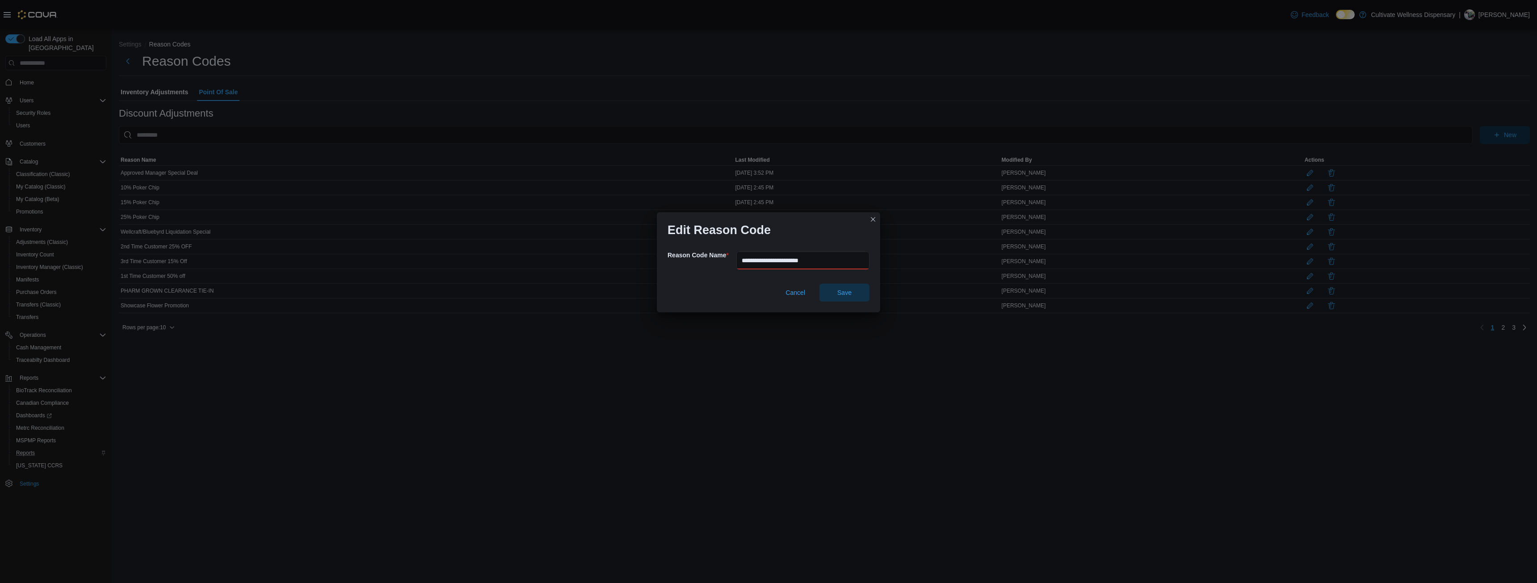
click at [801, 261] on input "**********" at bounding box center [802, 261] width 133 height 18
type input "**********"
click at [851, 293] on span "Save" at bounding box center [844, 292] width 14 height 9
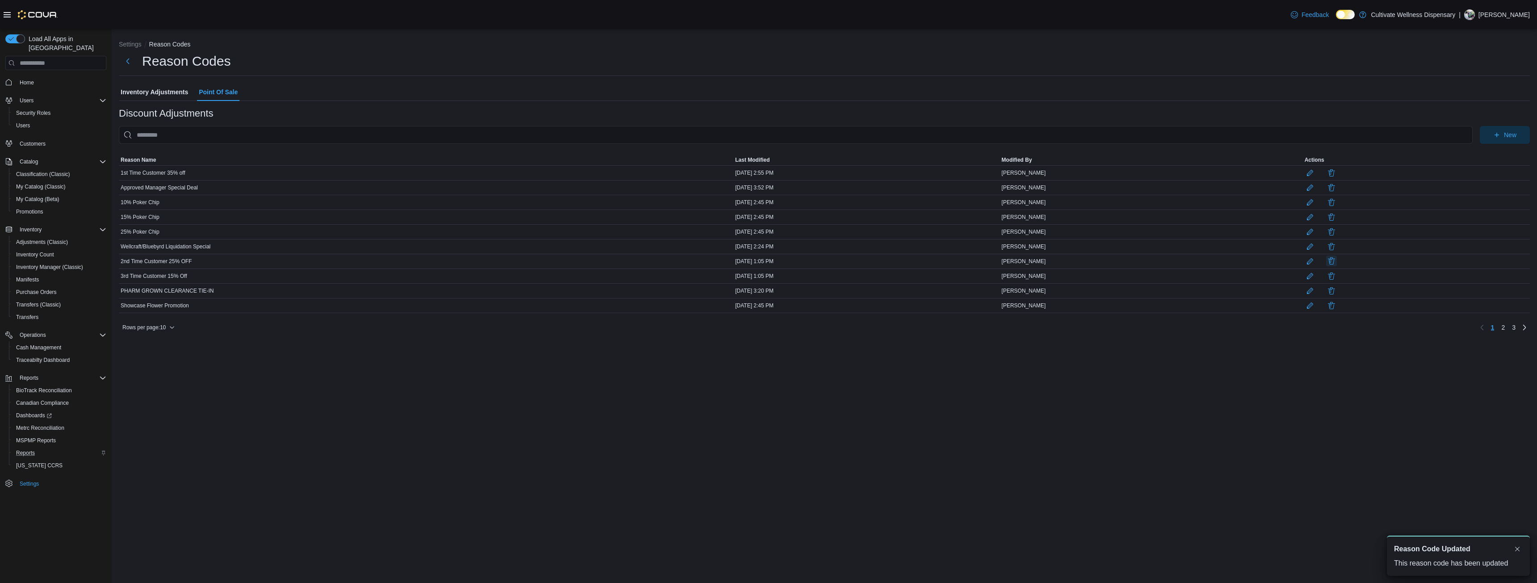
click at [1337, 261] on button "button" at bounding box center [1331, 261] width 11 height 11
click at [1337, 262] on button "button" at bounding box center [1331, 261] width 11 height 11
click at [1378, 315] on span "Delete" at bounding box center [1387, 318] width 18 height 9
click at [1340, 262] on button "button" at bounding box center [1334, 261] width 11 height 11
click at [1383, 321] on span "Delete" at bounding box center [1389, 318] width 18 height 9
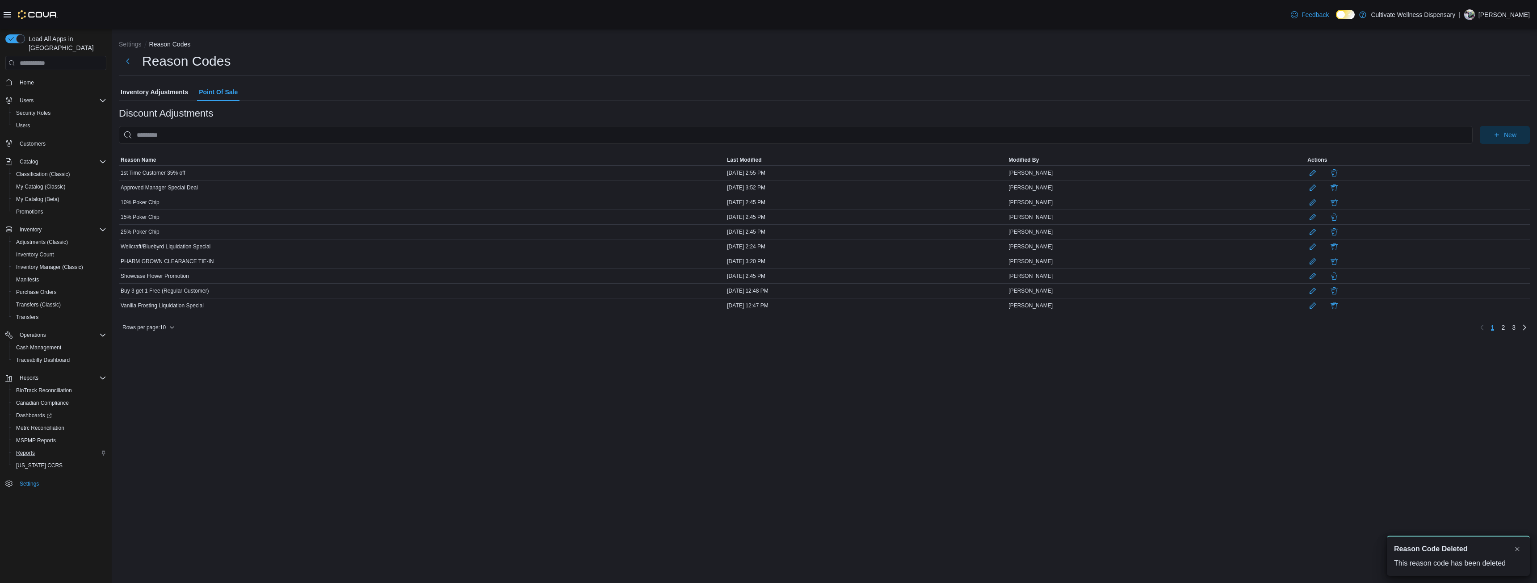
click at [150, 328] on div "Rows per page : 10 Page 1 of 3 1 2 3" at bounding box center [824, 327] width 1411 height 14
click at [152, 331] on span "Rows per page : 10" at bounding box center [143, 327] width 43 height 7
click at [158, 320] on span "50 rows" at bounding box center [160, 316] width 29 height 7
click at [170, 333] on span "Rows per page : 10" at bounding box center [148, 327] width 52 height 11
click at [159, 318] on span "50 rows" at bounding box center [160, 316] width 29 height 7
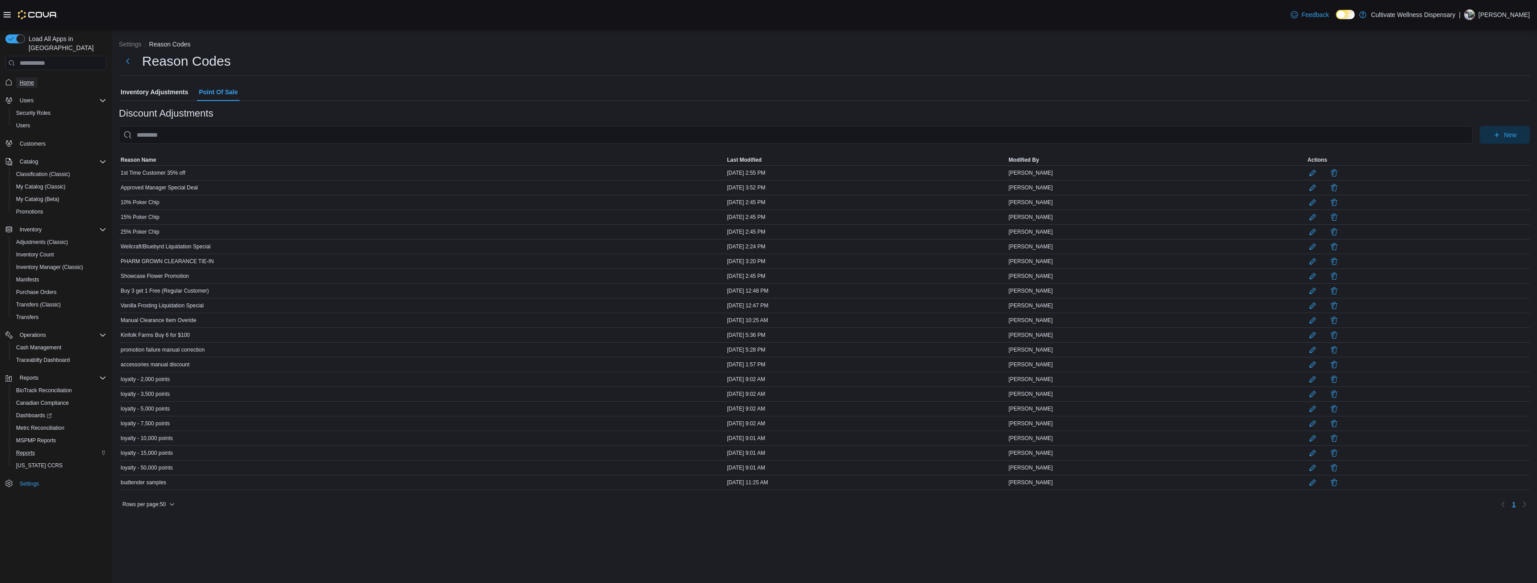
click at [32, 79] on span "Home" at bounding box center [27, 82] width 14 height 7
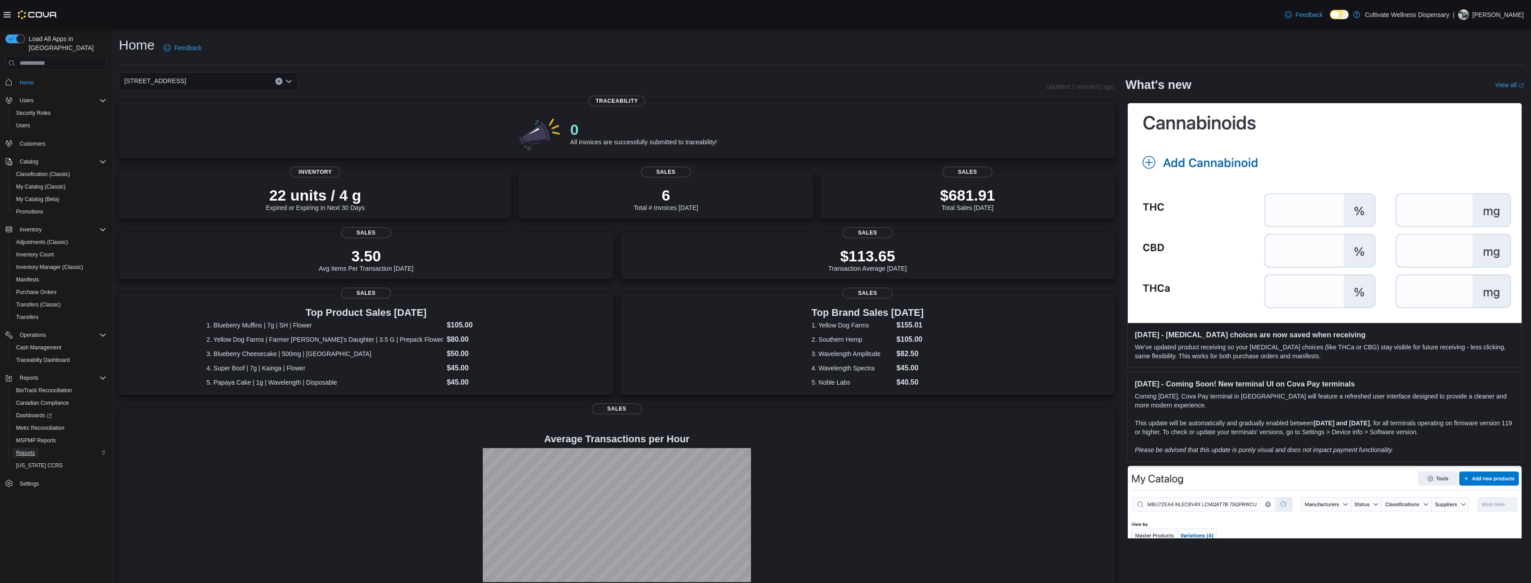
click at [28, 450] on span "Reports" at bounding box center [25, 453] width 19 height 7
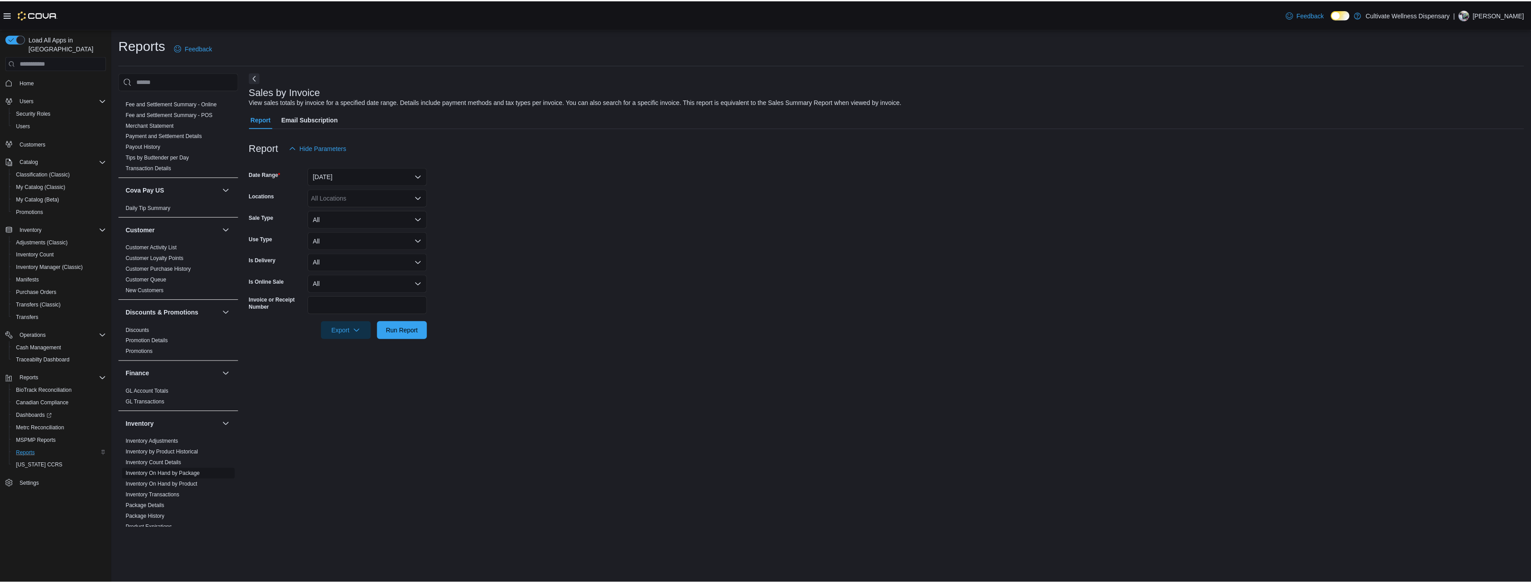
scroll to position [268, 0]
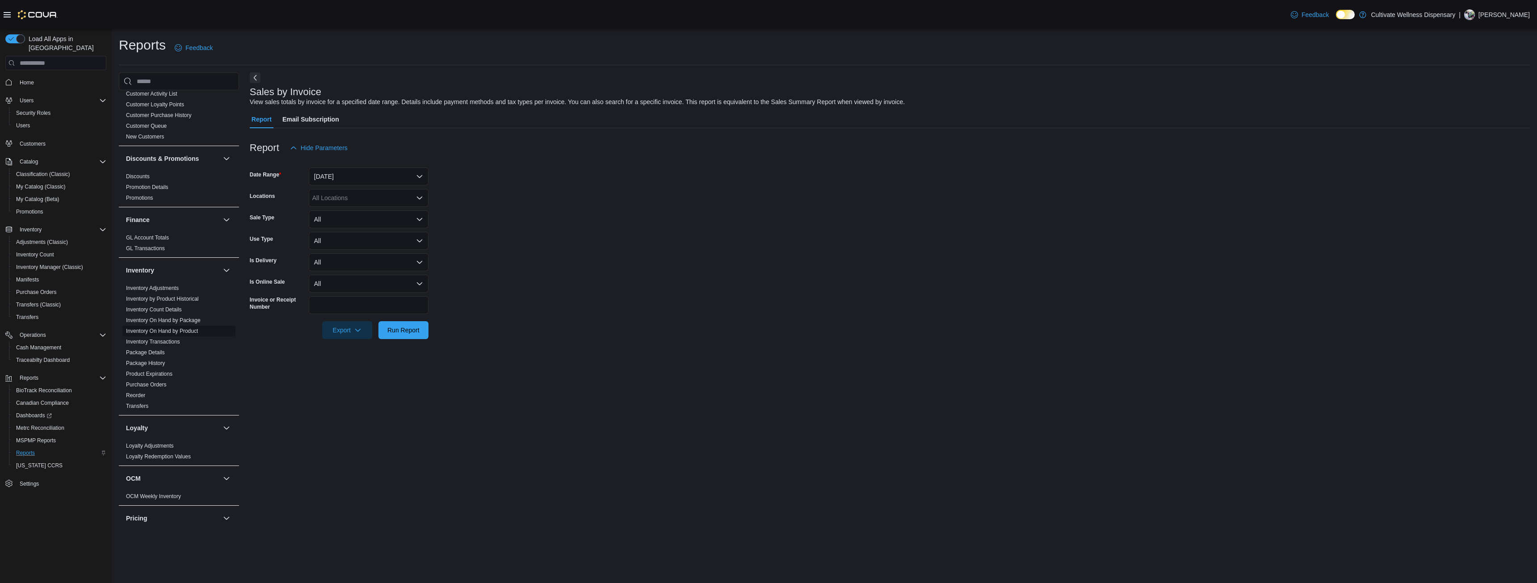
click at [167, 328] on span "Inventory On Hand by Product" at bounding box center [162, 331] width 72 height 7
click at [172, 328] on link "Inventory On Hand by Product" at bounding box center [162, 331] width 72 height 6
click at [363, 177] on div "All Locations" at bounding box center [369, 177] width 120 height 18
click at [370, 218] on span "[STREET_ADDRESS]" at bounding box center [359, 217] width 62 height 9
click at [490, 210] on form "Locations 6690 U.S. Hwy 98 Hattiesburg, MS 39402 Classifications All Classifica…" at bounding box center [890, 251] width 1280 height 188
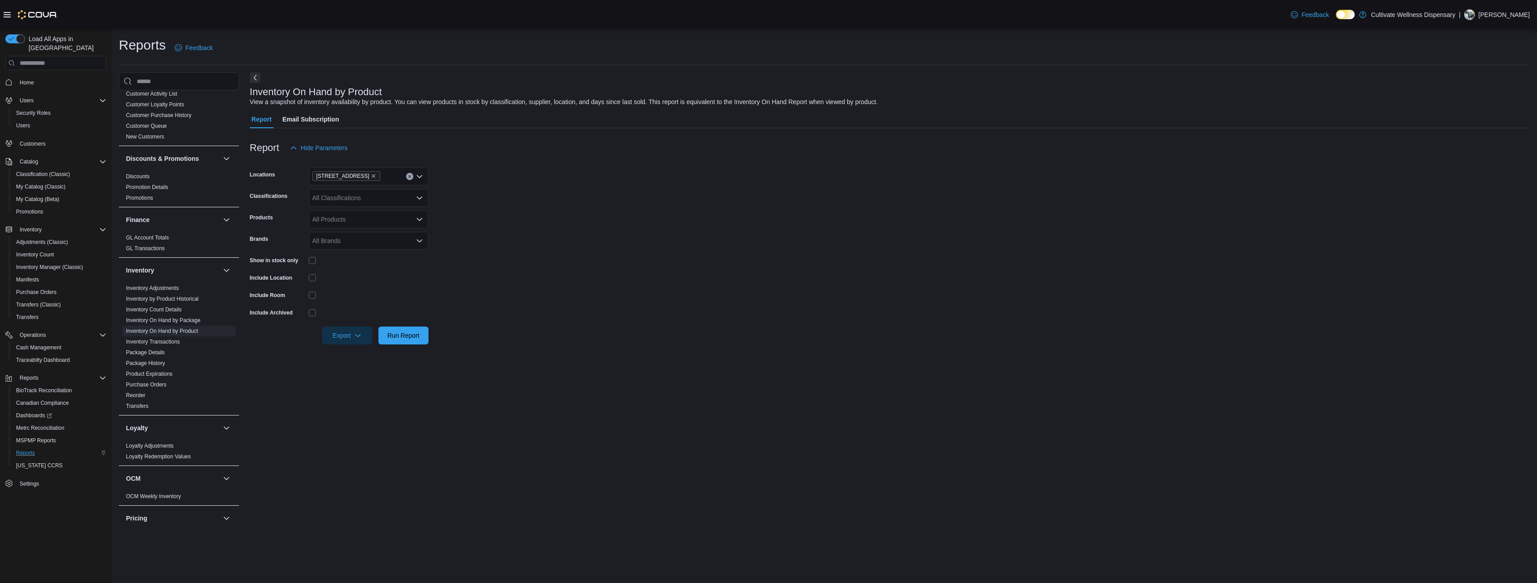
click at [365, 201] on div "All Classifications" at bounding box center [369, 198] width 120 height 18
click at [377, 261] on div "Flower" at bounding box center [368, 265] width 109 height 9
click at [465, 229] on form "Locations 6690 U.S. Hwy 98 Hattiesburg, MS 39402 Classifications Flower Combo b…" at bounding box center [890, 251] width 1280 height 188
click at [400, 330] on span "Run Report" at bounding box center [403, 335] width 39 height 18
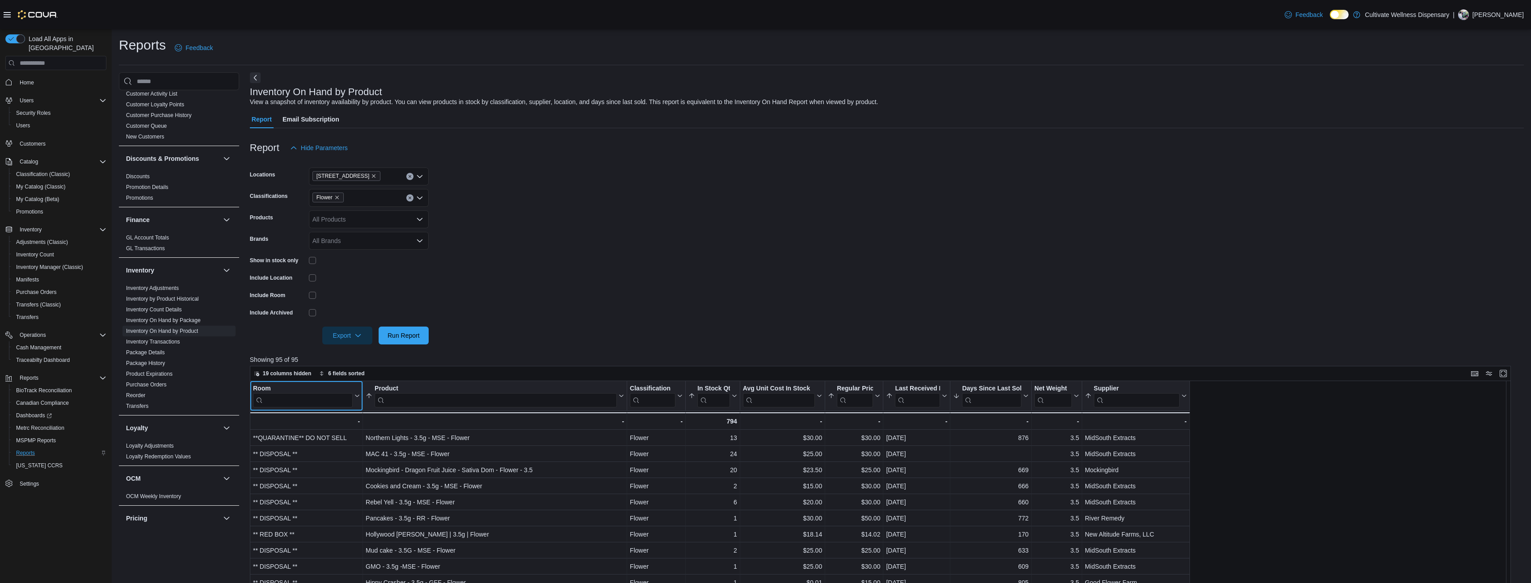
click at [321, 399] on input "search" at bounding box center [303, 400] width 100 height 14
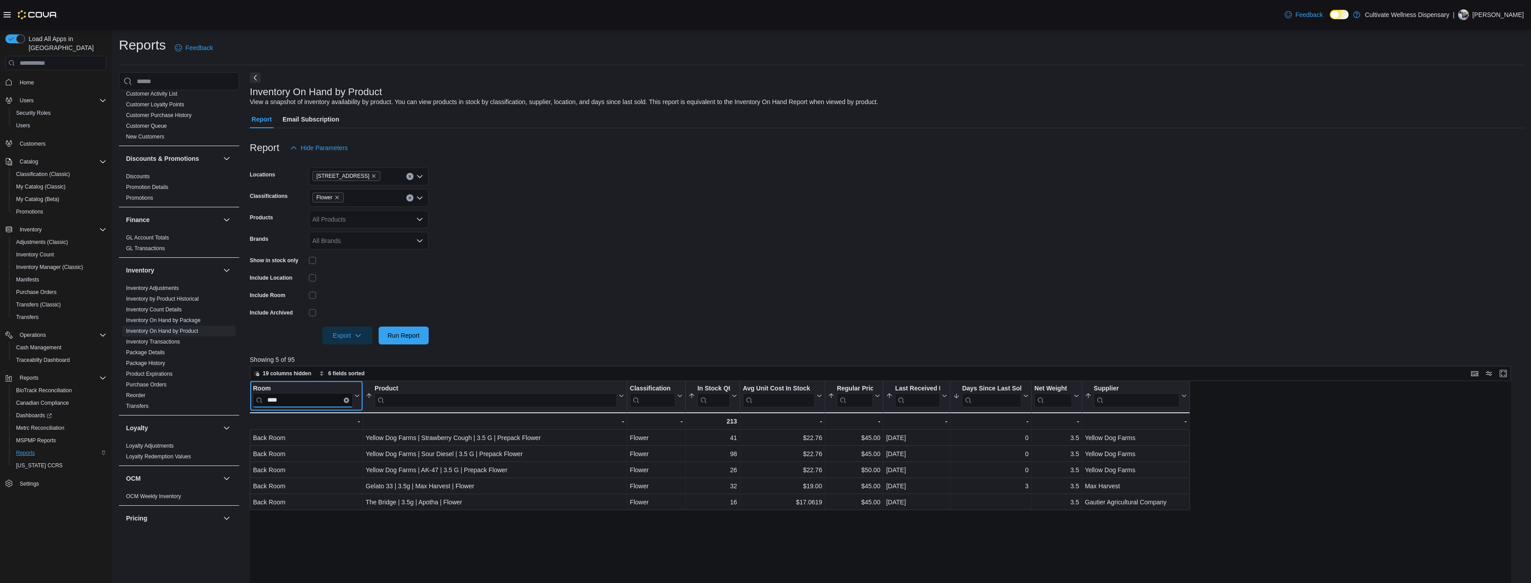
type input "****"
click at [338, 198] on icon "Remove Flower from selection in this group" at bounding box center [336, 197] width 5 height 5
click at [351, 276] on div "Preroll" at bounding box center [368, 278] width 109 height 9
click at [472, 289] on form "Locations 6690 U.S. Hwy 98 Hattiesburg, MS 39402 Classifications Preroll Combo …" at bounding box center [887, 251] width 1274 height 188
click at [410, 336] on span "Run Report" at bounding box center [403, 335] width 32 height 9
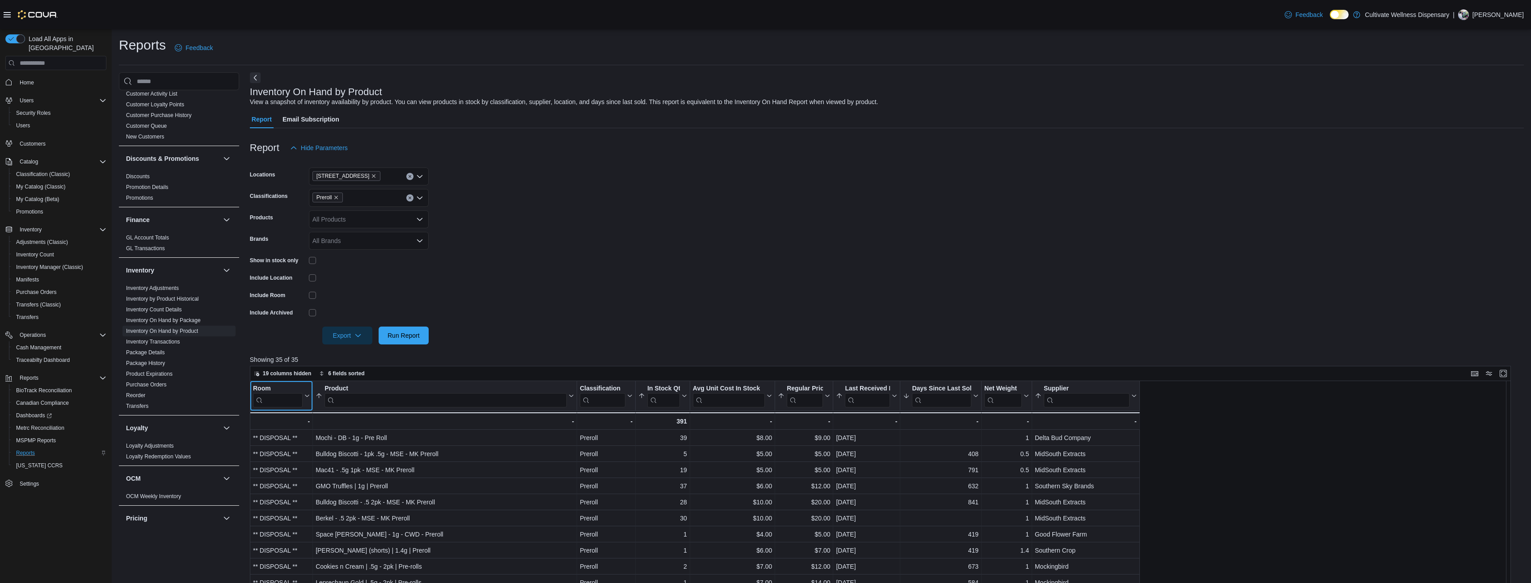
click at [280, 400] on input "search" at bounding box center [278, 400] width 50 height 14
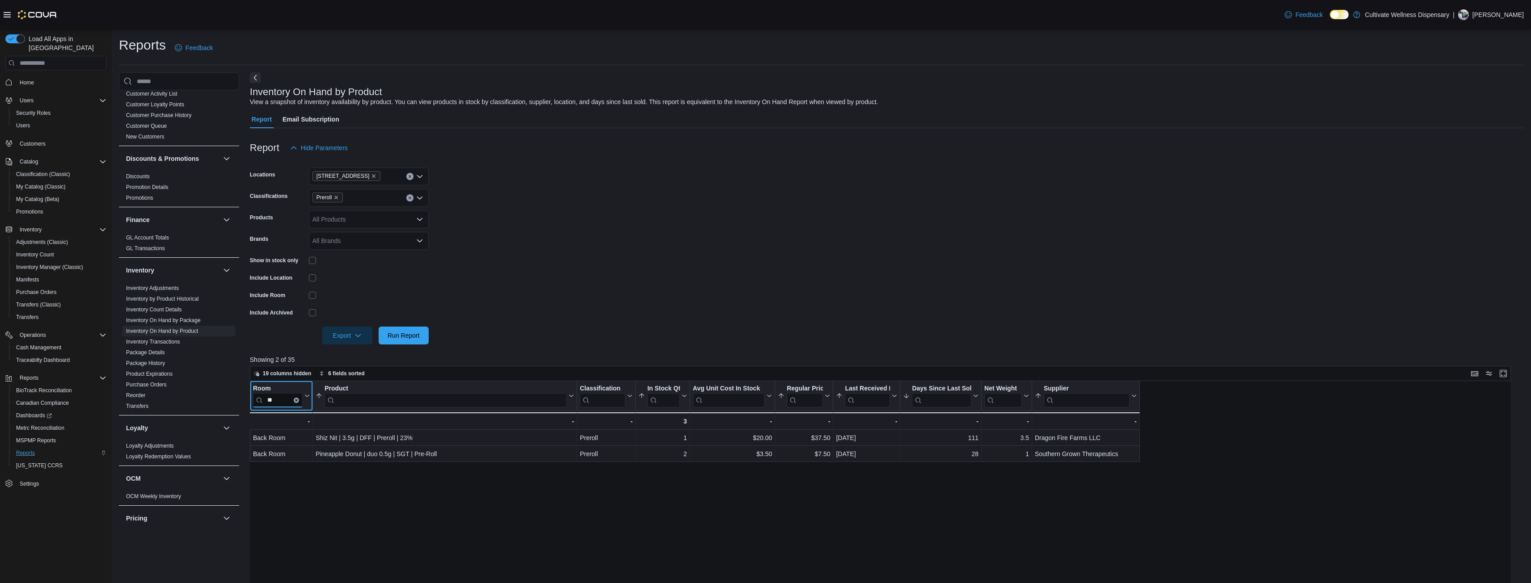
type input "*"
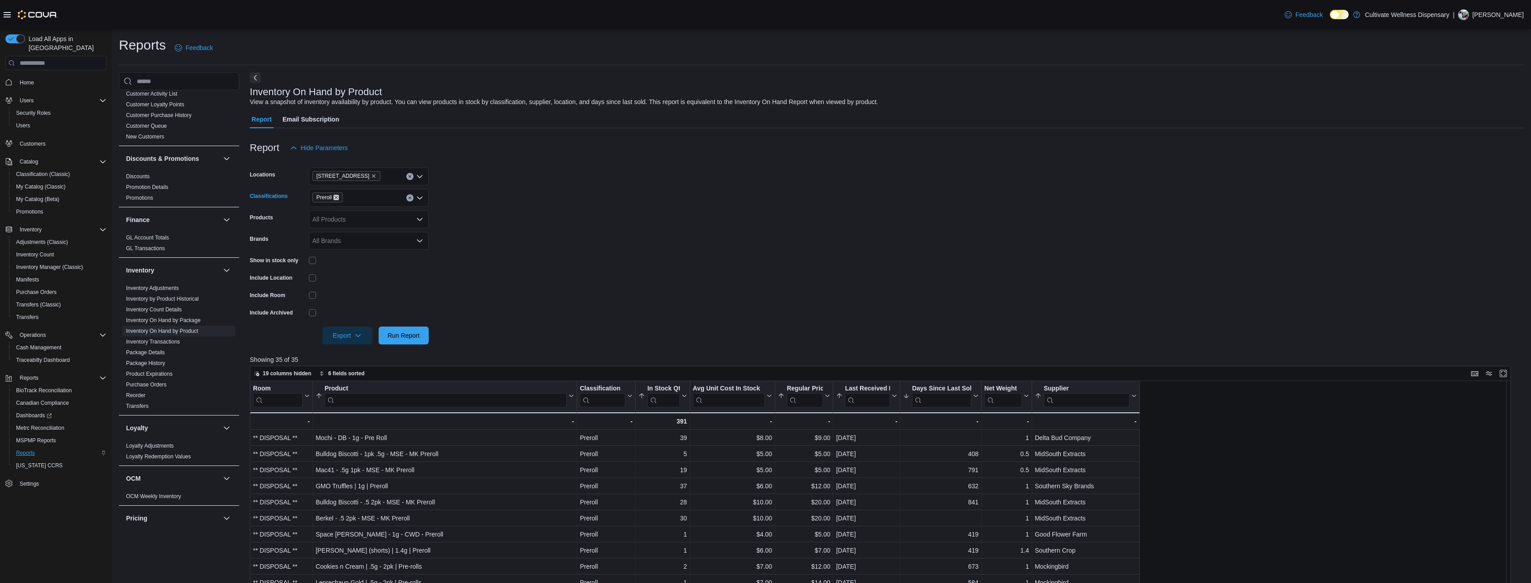
click at [338, 198] on icon "Remove Preroll from selection in this group" at bounding box center [335, 197] width 5 height 5
click at [361, 249] on span "Cannabis Infused Product (Edible)" at bounding box center [379, 252] width 95 height 9
click at [407, 335] on span "Run Report" at bounding box center [403, 335] width 32 height 9
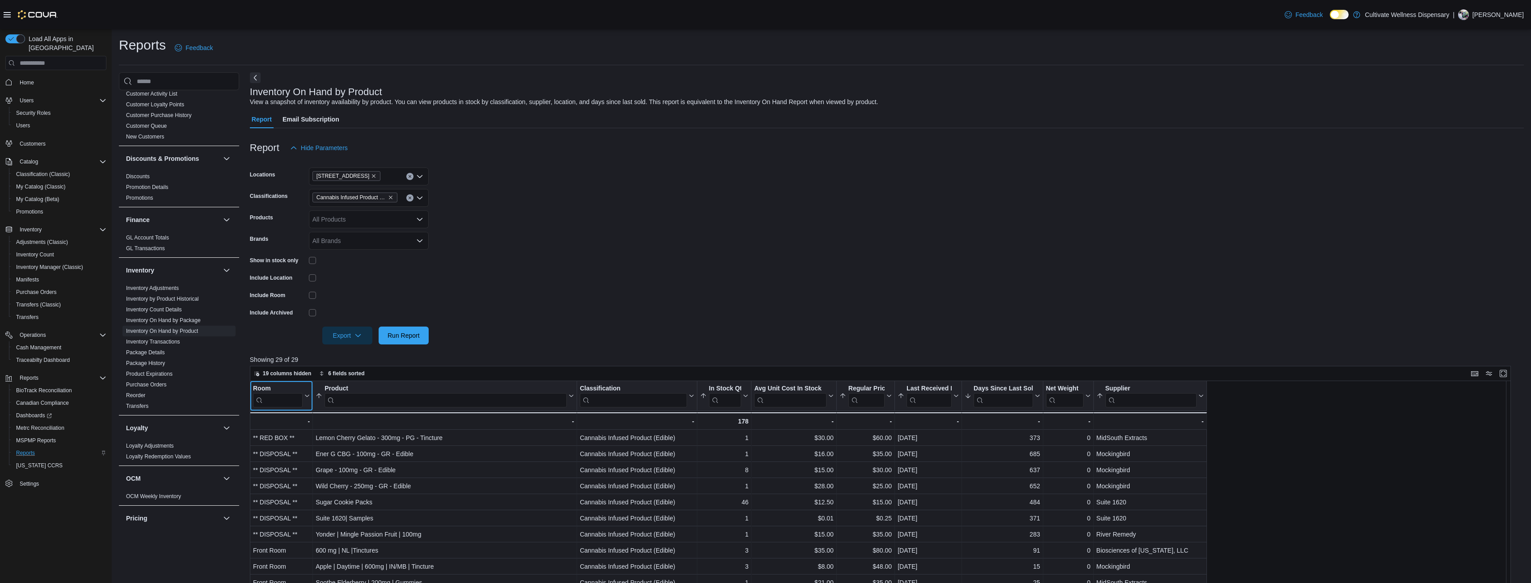
click at [291, 400] on input "search" at bounding box center [278, 400] width 50 height 14
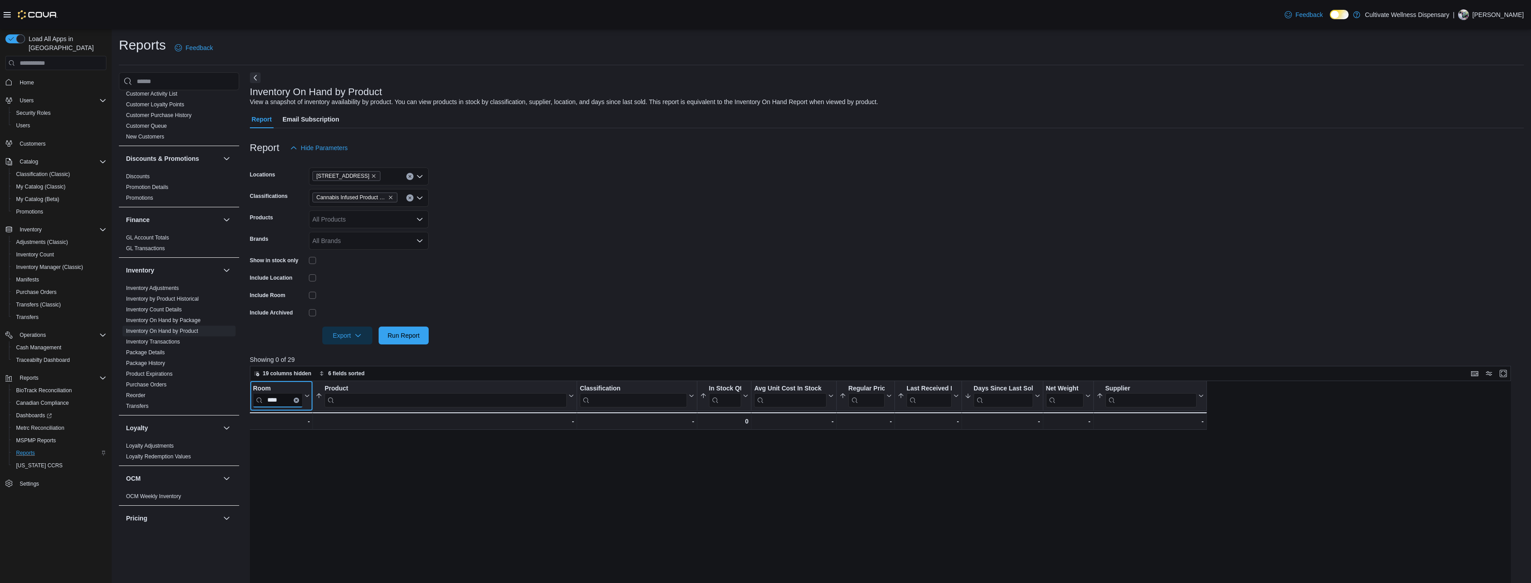
type input "****"
click at [296, 399] on icon "Clear input" at bounding box center [296, 400] width 3 height 3
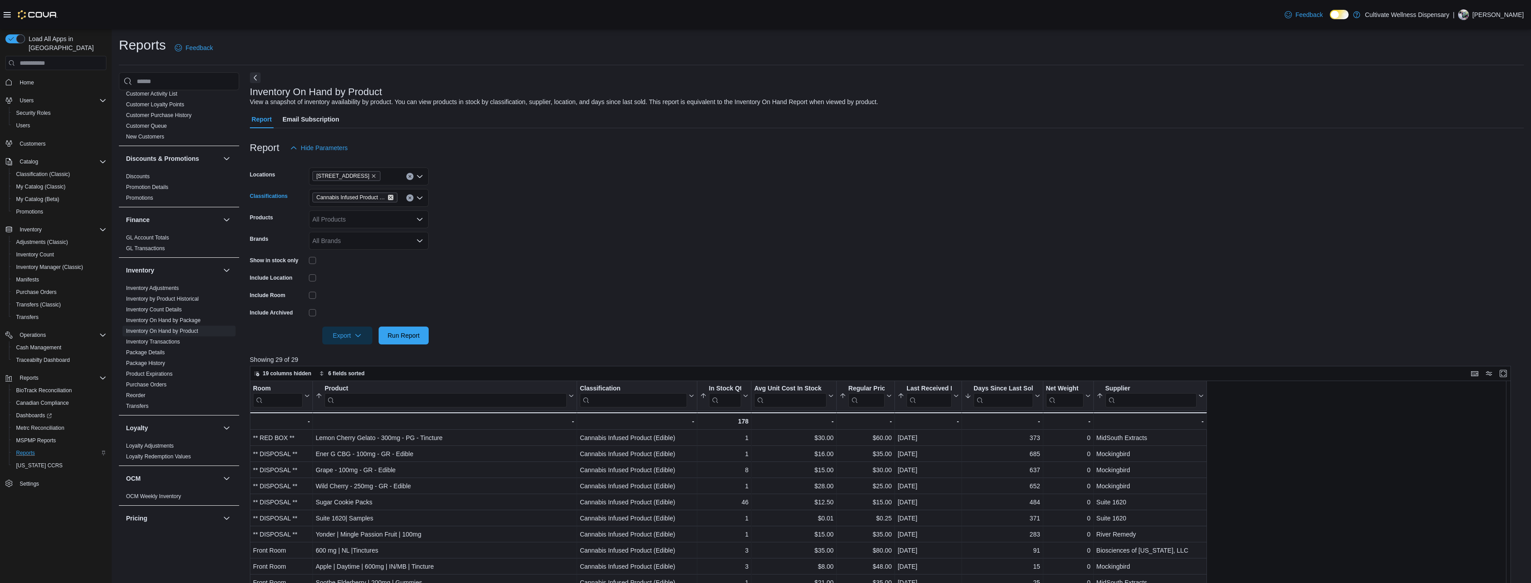
click at [390, 199] on icon "Remove Cannabis Infused Product (Edible) from selection in this group" at bounding box center [390, 197] width 5 height 5
click at [350, 266] on span "Flower" at bounding box center [341, 265] width 19 height 9
click at [404, 336] on span "Run Report" at bounding box center [403, 335] width 32 height 9
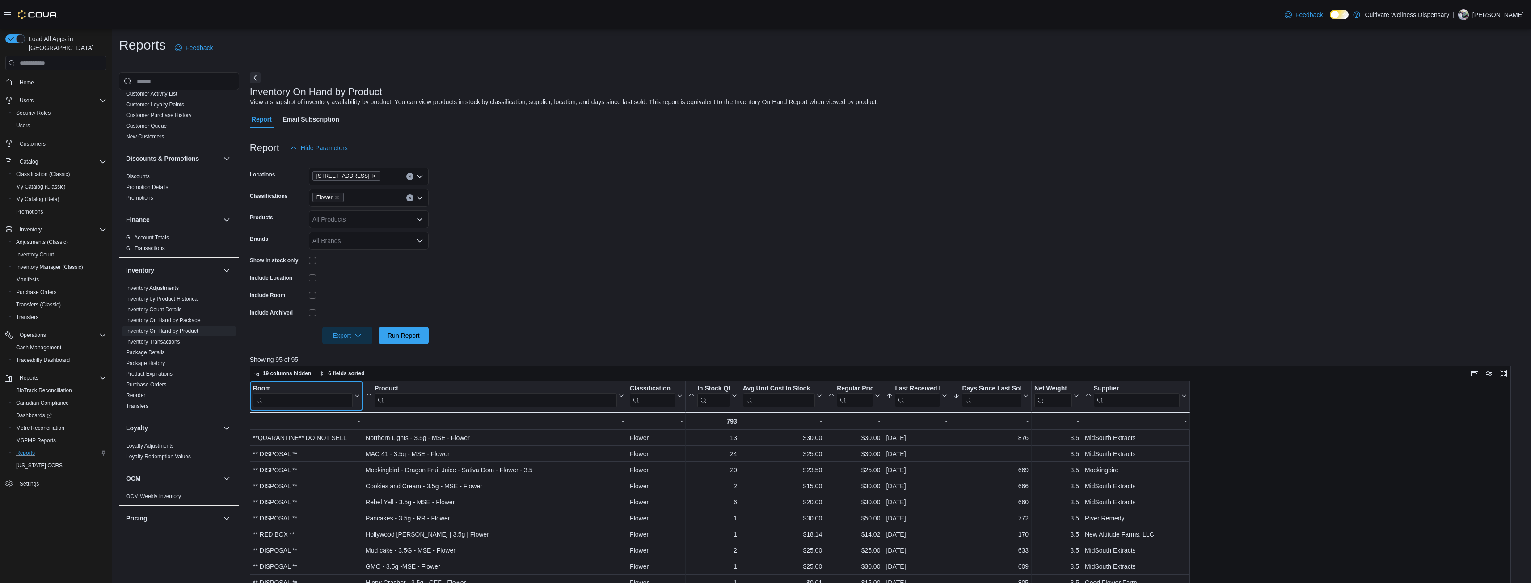
click at [328, 400] on input "search" at bounding box center [303, 400] width 100 height 14
type input "*****"
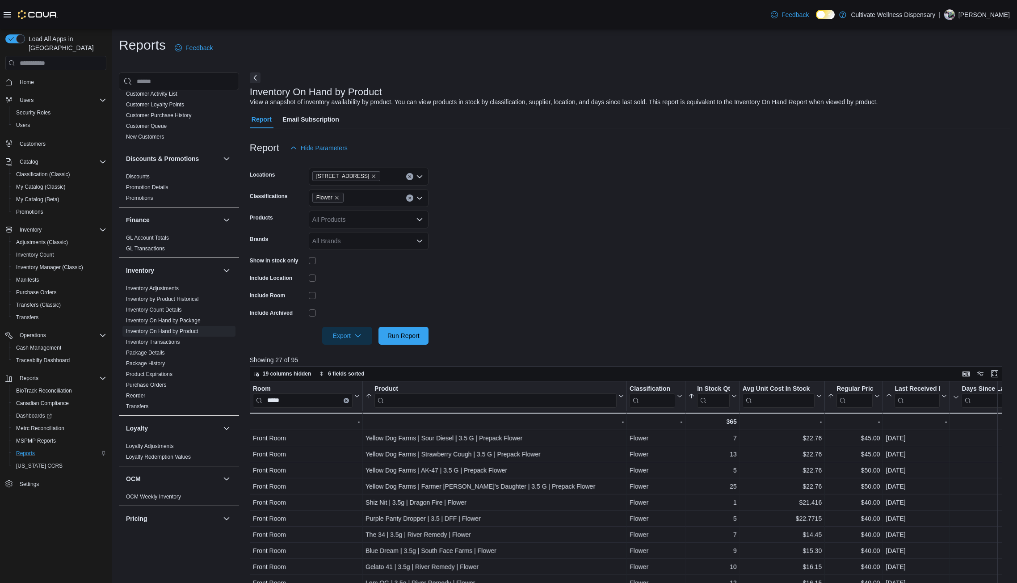
click at [627, 240] on form "Locations 6690 U.S. Hwy 98 Hattiesburg, MS 39402 Classifications Flower Product…" at bounding box center [630, 251] width 760 height 188
click at [1000, 374] on button "Enter fullscreen" at bounding box center [994, 373] width 11 height 11
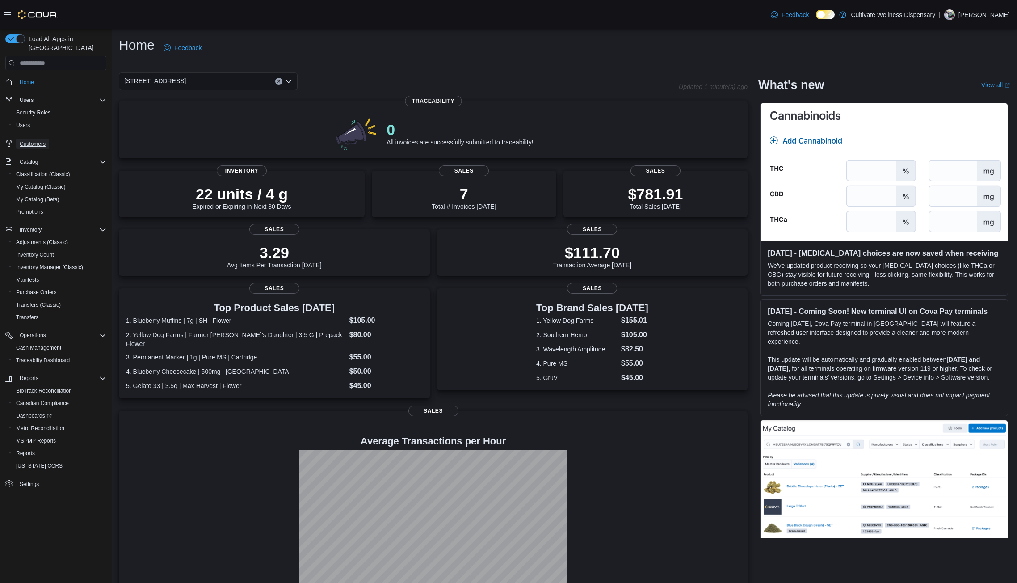
click at [35, 140] on span "Customers" at bounding box center [33, 143] width 26 height 7
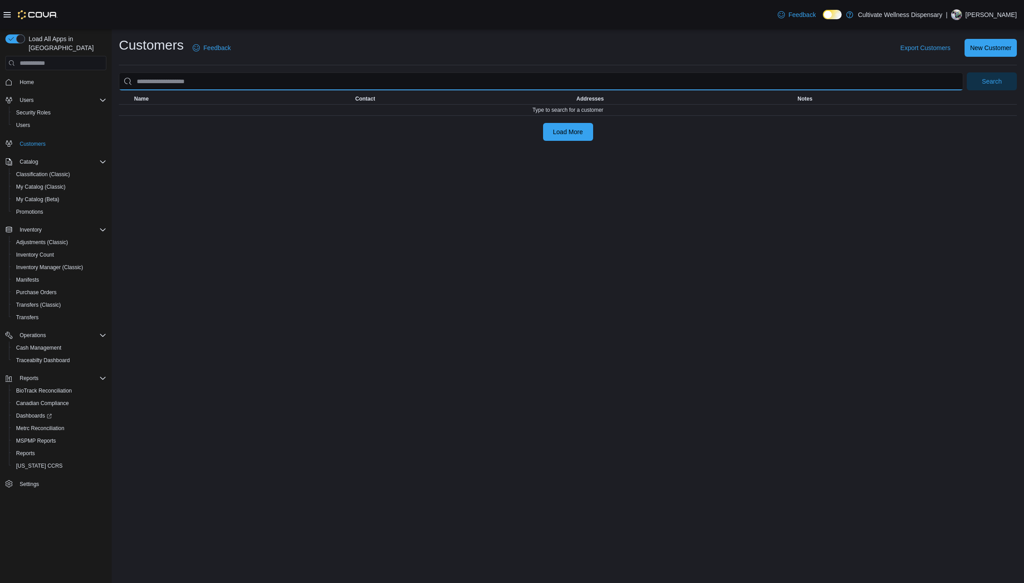
click at [280, 82] on input "search" at bounding box center [541, 81] width 844 height 18
click at [967, 72] on button "Search" at bounding box center [992, 81] width 50 height 18
click at [340, 79] on input "**********" at bounding box center [541, 81] width 844 height 18
click at [967, 72] on button "Search" at bounding box center [992, 81] width 50 height 18
drag, startPoint x: 340, startPoint y: 79, endPoint x: 130, endPoint y: 85, distance: 209.7
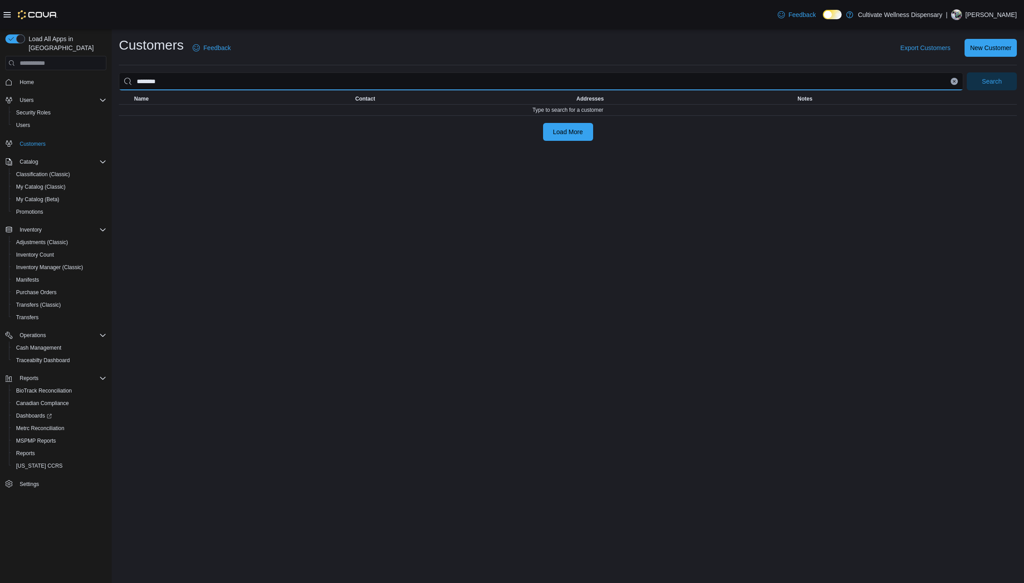
click at [130, 85] on input "********" at bounding box center [541, 81] width 844 height 18
click at [967, 72] on button "Search" at bounding box center [992, 81] width 50 height 18
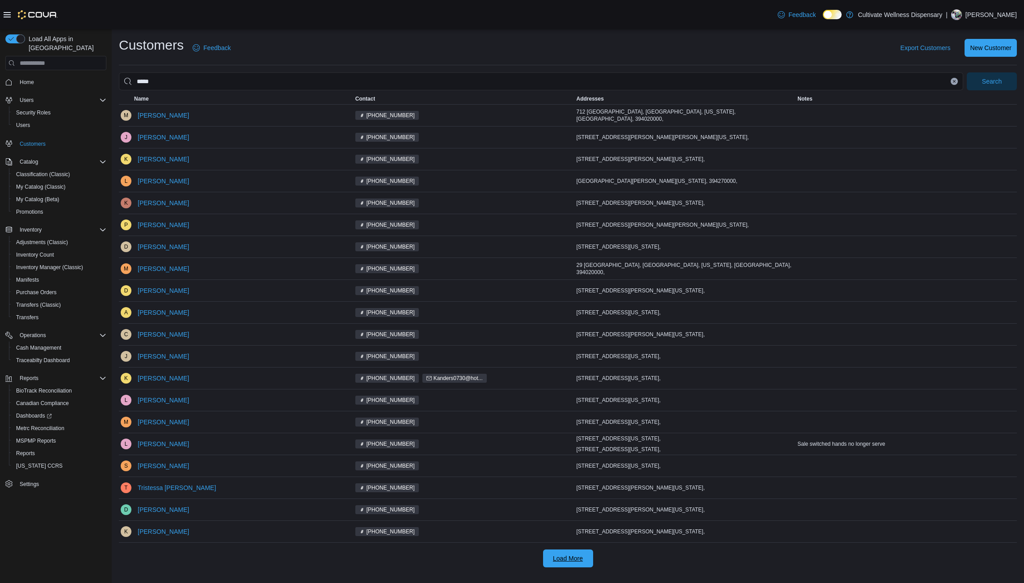
click at [558, 561] on span "Load More" at bounding box center [568, 558] width 30 height 9
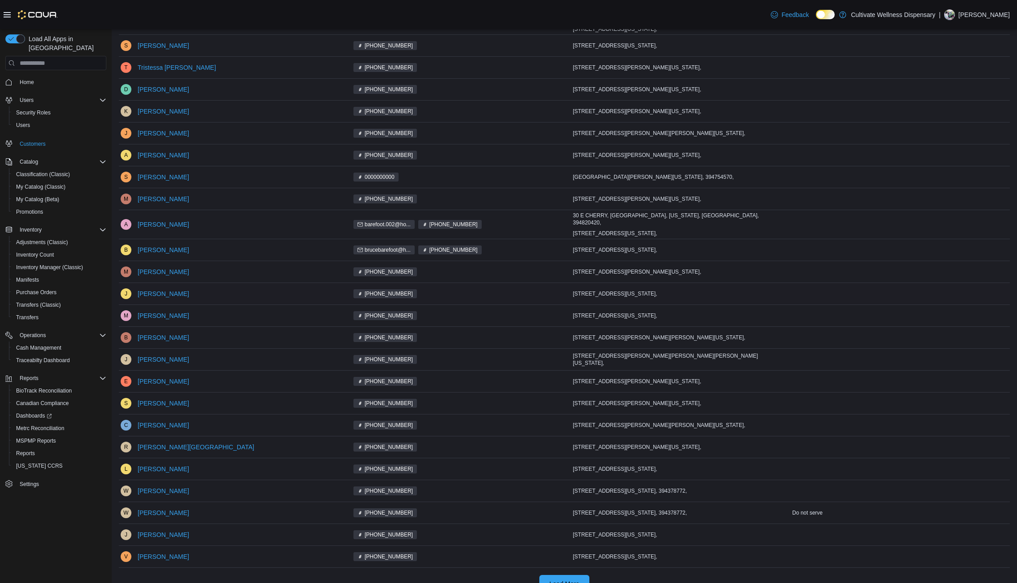
scroll to position [430, 0]
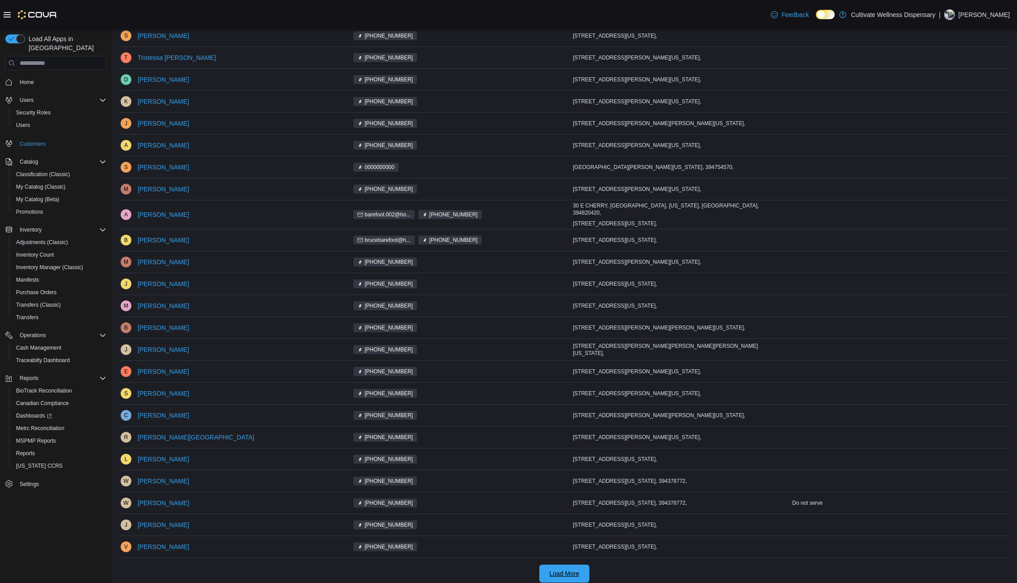
click at [562, 569] on span "Load More" at bounding box center [565, 573] width 30 height 9
click at [577, 569] on span "Load More" at bounding box center [565, 573] width 30 height 9
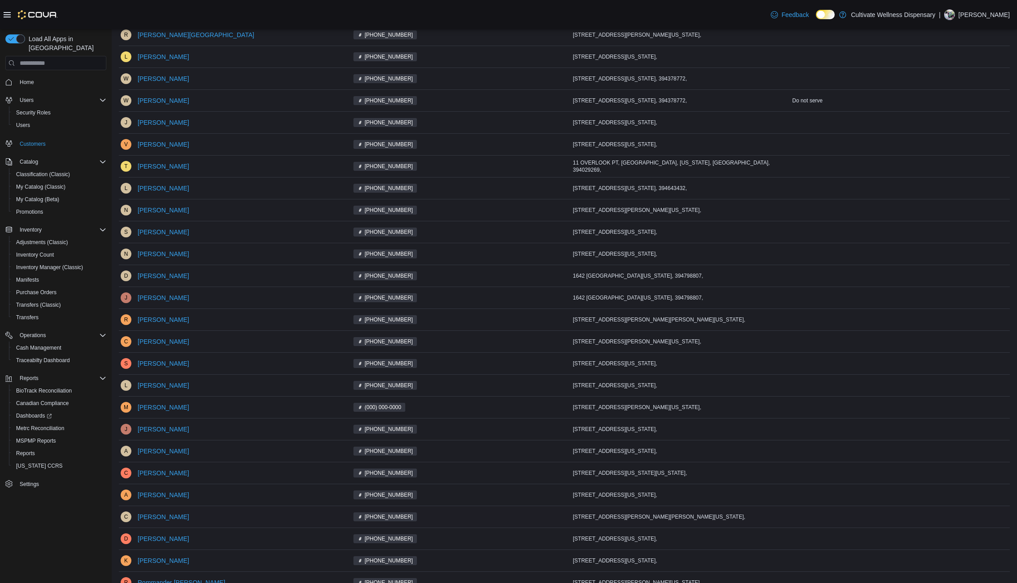
scroll to position [868, 0]
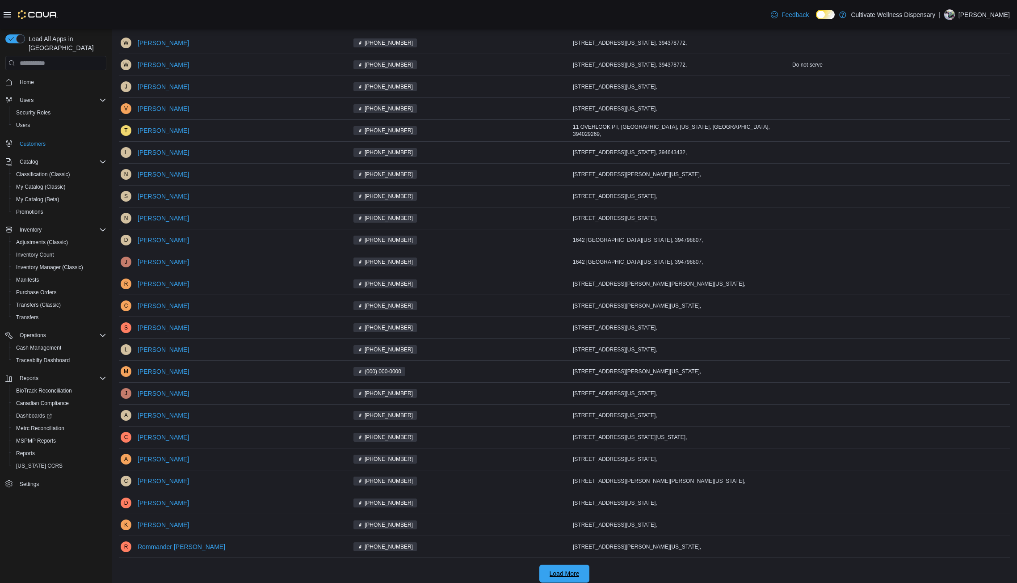
click at [563, 569] on span "Load More" at bounding box center [565, 573] width 30 height 9
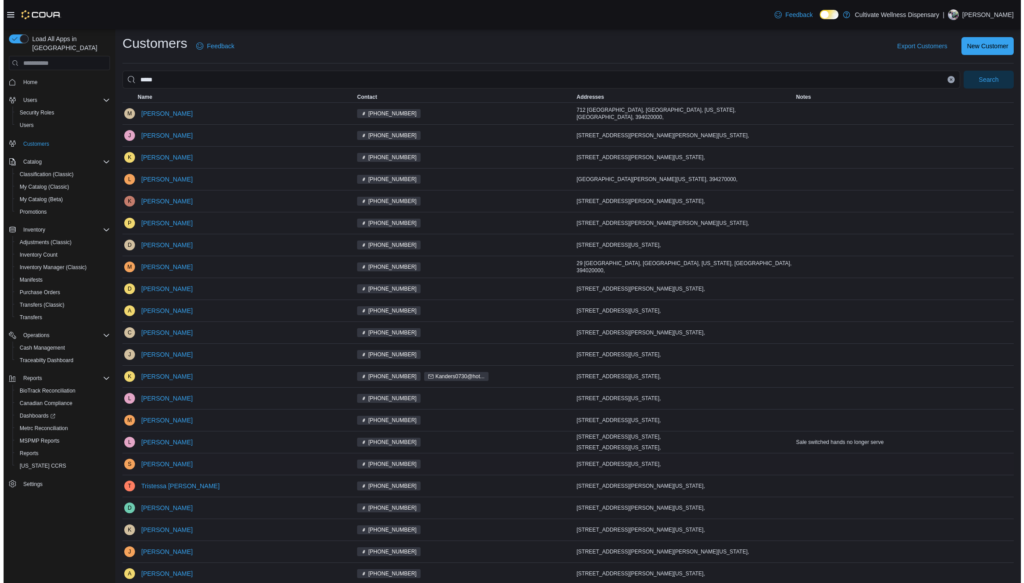
scroll to position [0, 0]
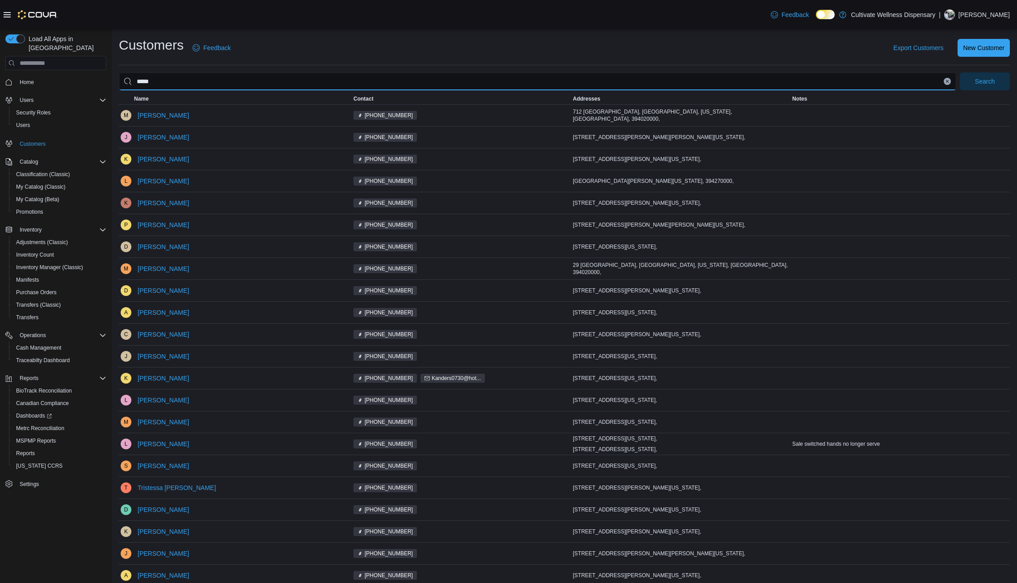
click at [163, 86] on input "*****" at bounding box center [537, 81] width 837 height 18
type input "***"
click at [960, 72] on button "Search" at bounding box center [985, 81] width 50 height 18
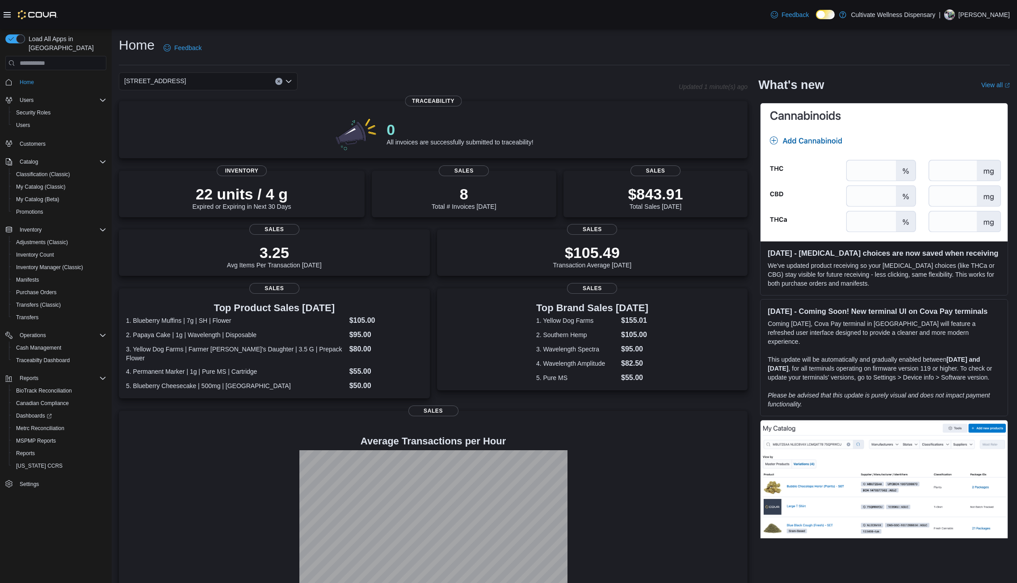
click at [290, 81] on icon "Open list of options" at bounding box center [288, 81] width 5 height 3
click at [271, 109] on div "[STREET_ADDRESS]" at bounding box center [213, 109] width 157 height 9
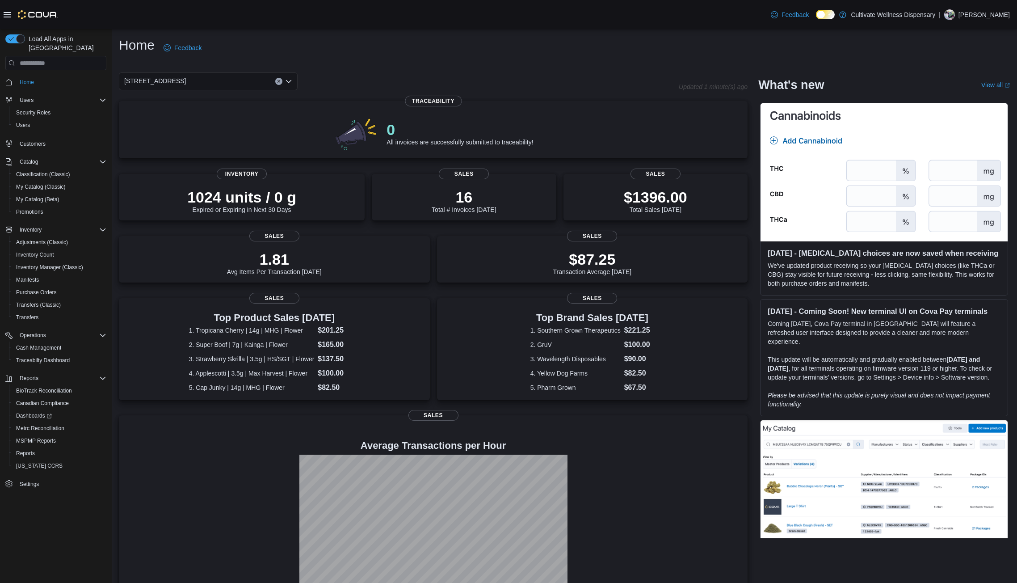
click at [290, 80] on icon "Open list of options" at bounding box center [288, 81] width 5 height 3
click at [210, 122] on span "[STREET_ADDRESS]" at bounding box center [180, 122] width 62 height 9
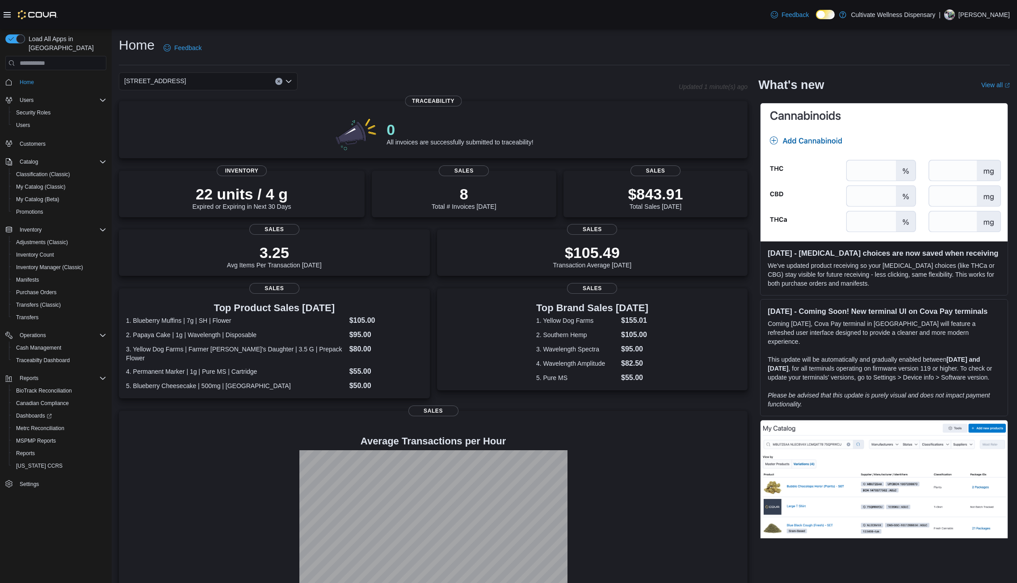
click at [291, 80] on icon "Open list of options" at bounding box center [288, 81] width 5 height 3
click at [252, 130] on button "[STREET_ADDRESS]" at bounding box center [208, 135] width 179 height 13
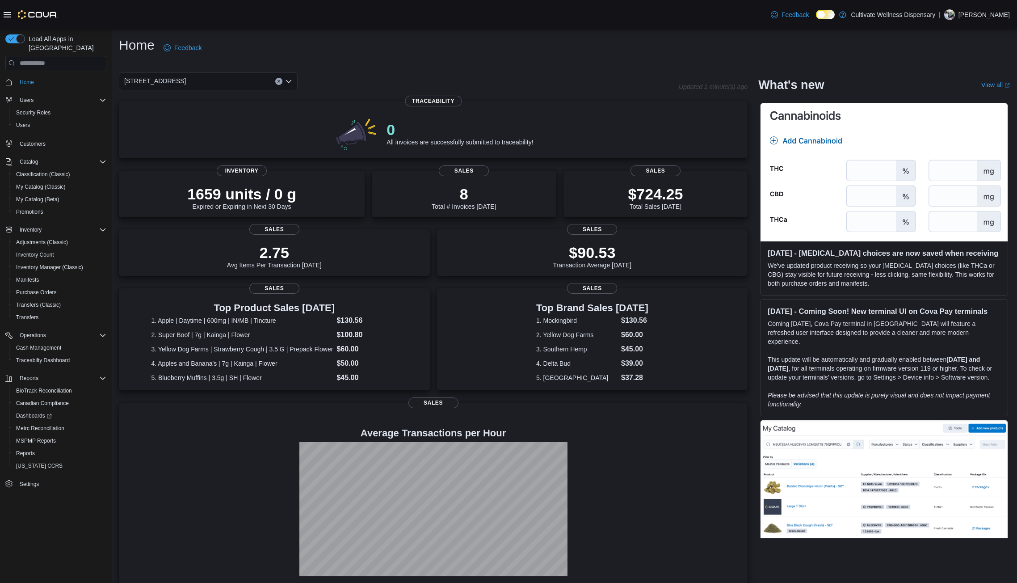
click at [293, 80] on div "794 E. Main Street, Tupelo, MS, 38804 Combo box. Selected. 794 E. Main Street, …" at bounding box center [208, 81] width 179 height 18
click at [210, 122] on span "[STREET_ADDRESS]" at bounding box center [180, 122] width 62 height 9
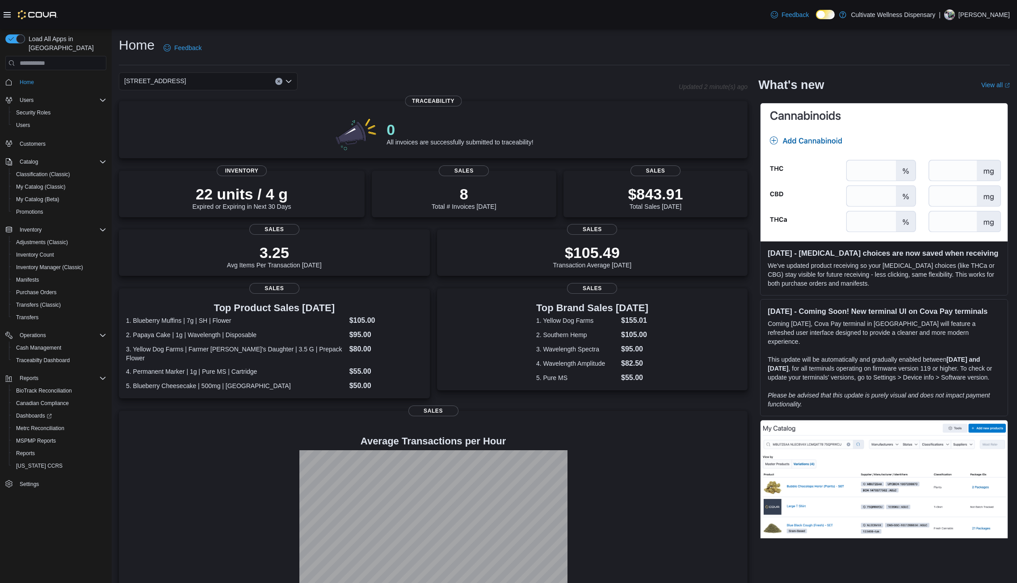
click at [539, 54] on div "Home Feedback" at bounding box center [564, 47] width 891 height 23
click at [615, 101] on div "0 All invoices are successfully submitted to traceability! Traceability" at bounding box center [433, 128] width 629 height 57
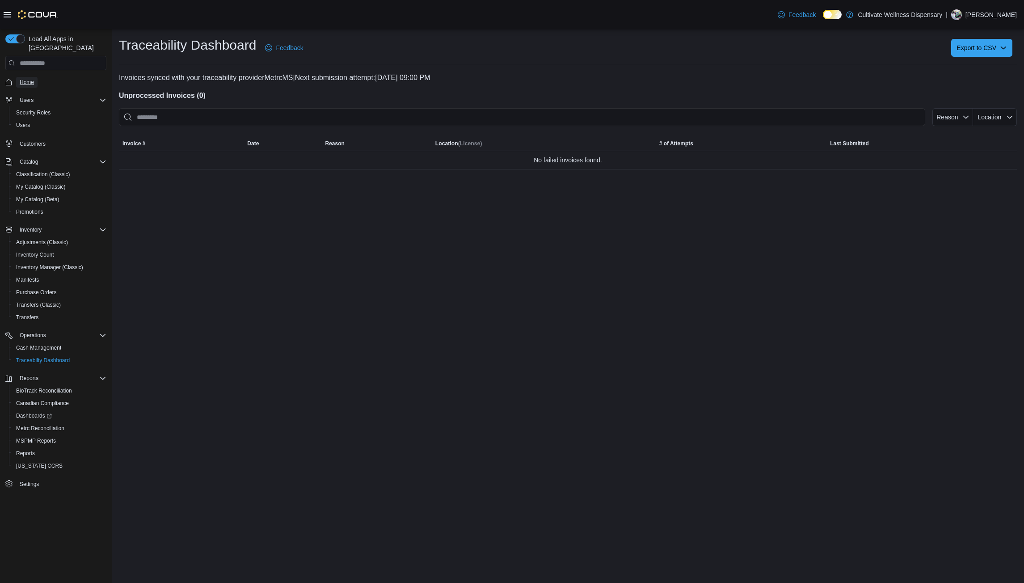
click at [25, 79] on span "Home" at bounding box center [27, 82] width 14 height 7
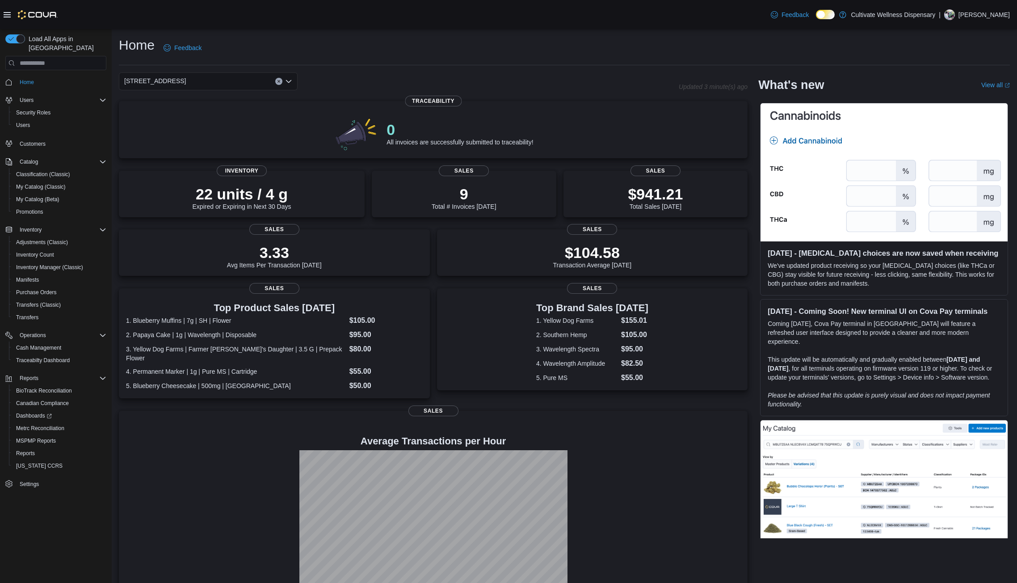
click at [627, 88] on div "[STREET_ADDRESS]" at bounding box center [399, 81] width 560 height 18
click at [618, 48] on div "Home Feedback" at bounding box center [564, 47] width 891 height 23
click at [291, 80] on icon "Open list of options" at bounding box center [288, 81] width 7 height 7
click at [210, 132] on span "[STREET_ADDRESS]" at bounding box center [180, 135] width 62 height 9
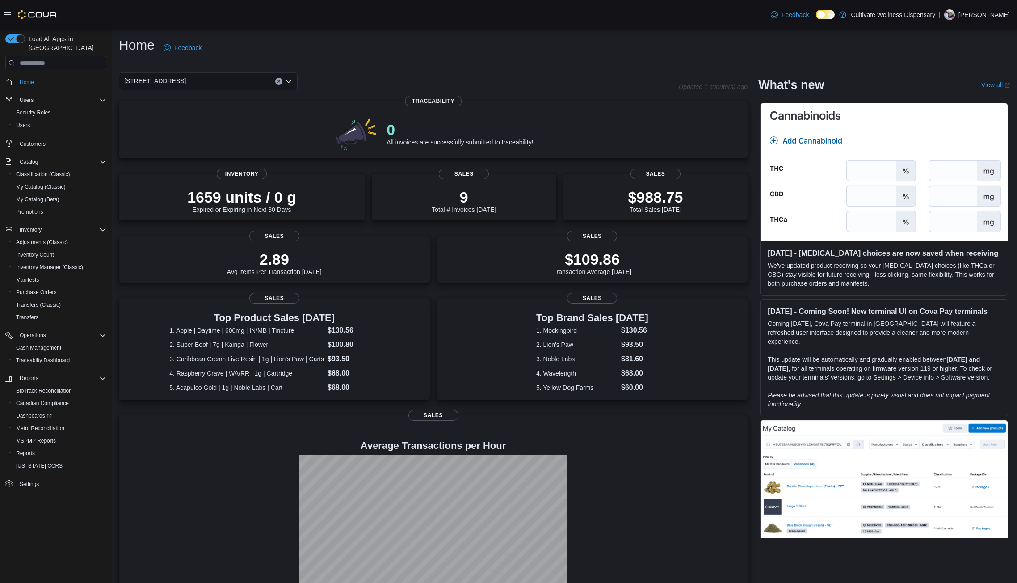
click at [288, 81] on icon "Open list of options" at bounding box center [288, 81] width 7 height 7
click at [270, 120] on div "[STREET_ADDRESS]" at bounding box center [213, 122] width 157 height 9
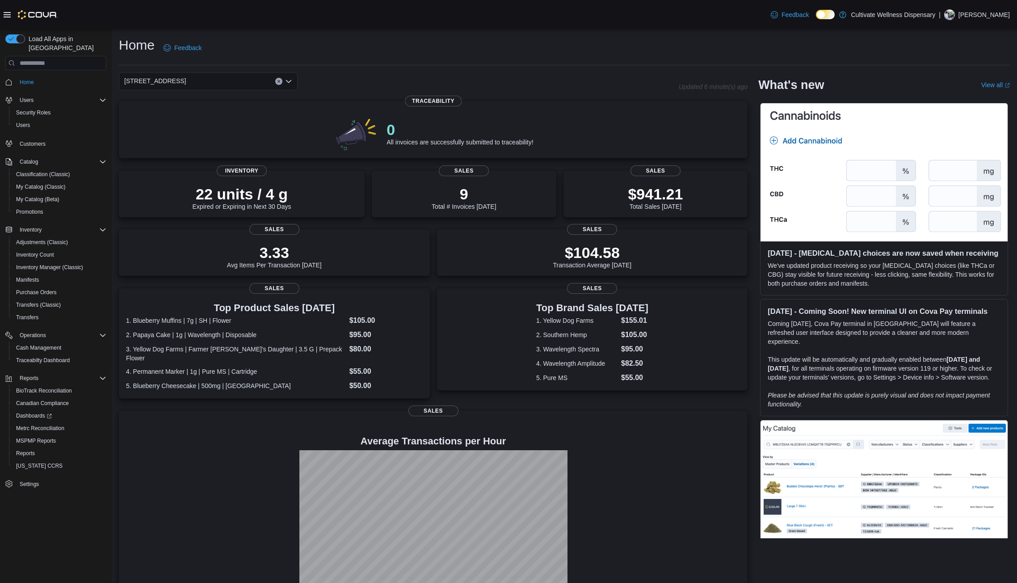
click at [289, 80] on icon "Open list of options" at bounding box center [288, 81] width 7 height 7
click at [269, 109] on div "[STREET_ADDRESS]" at bounding box center [213, 109] width 157 height 9
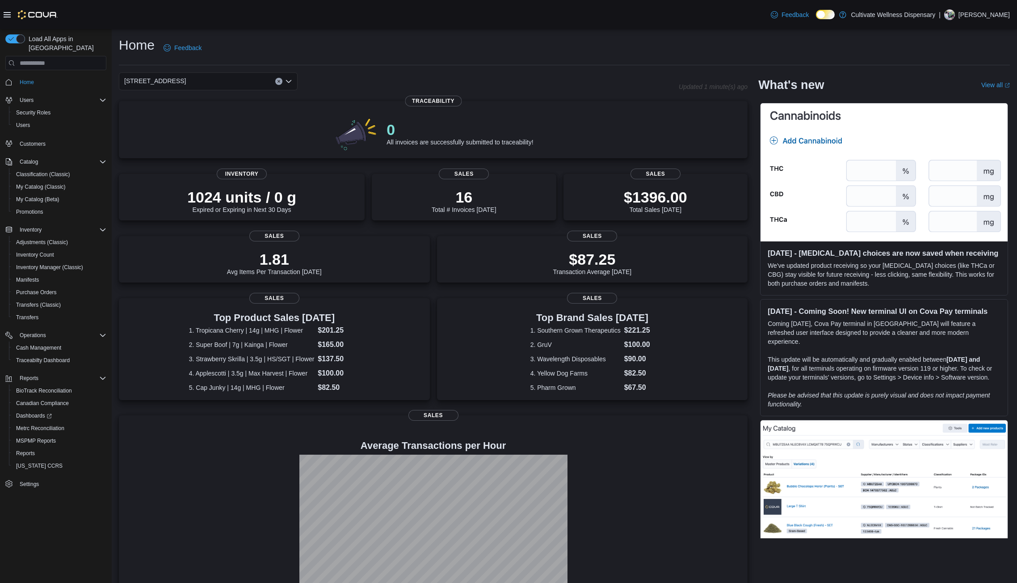
click at [291, 82] on icon "Open list of options" at bounding box center [288, 81] width 7 height 7
click at [268, 116] on button "[STREET_ADDRESS]" at bounding box center [208, 122] width 179 height 13
